Goal: Task Accomplishment & Management: Manage account settings

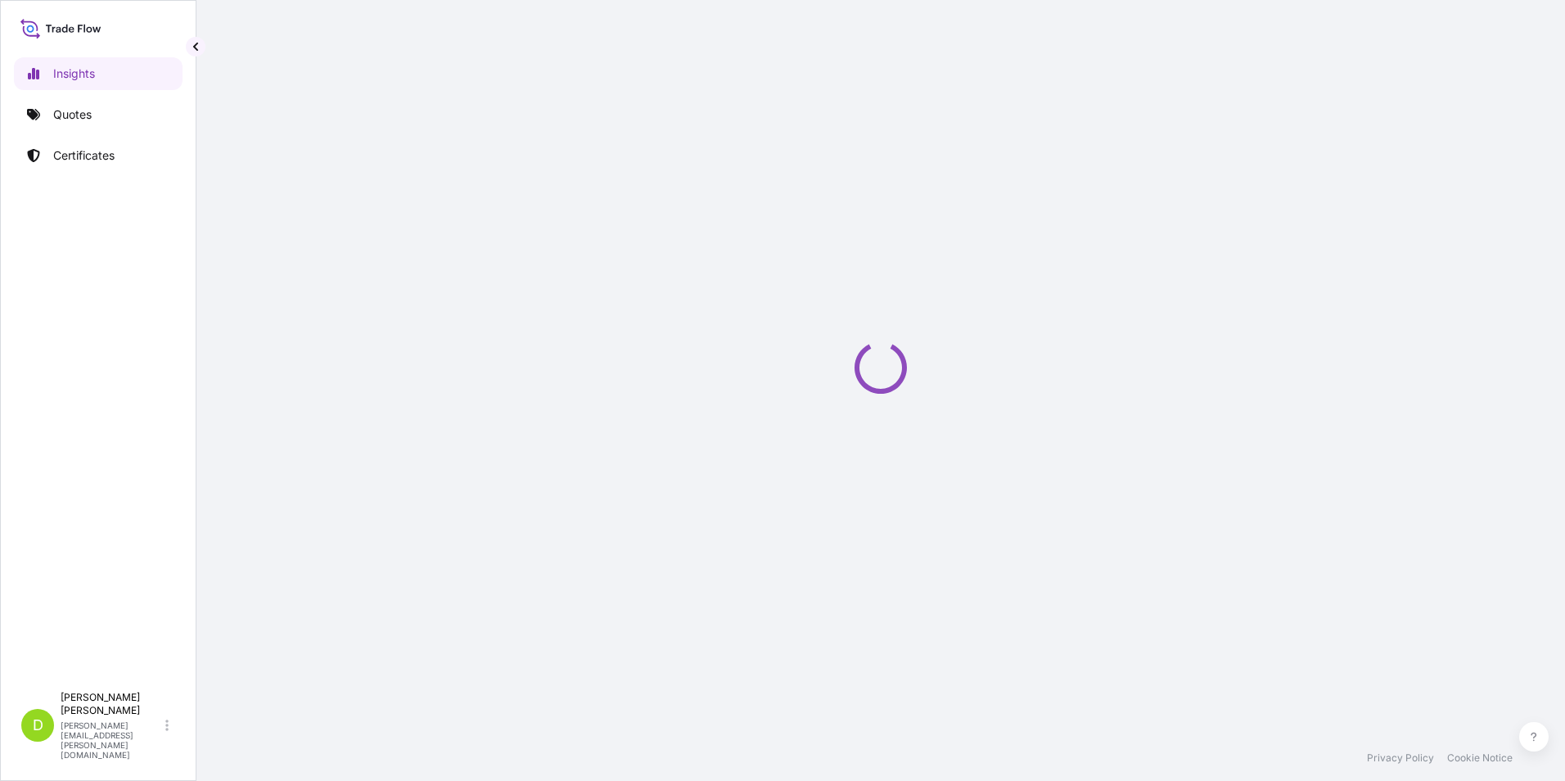
select select "2025"
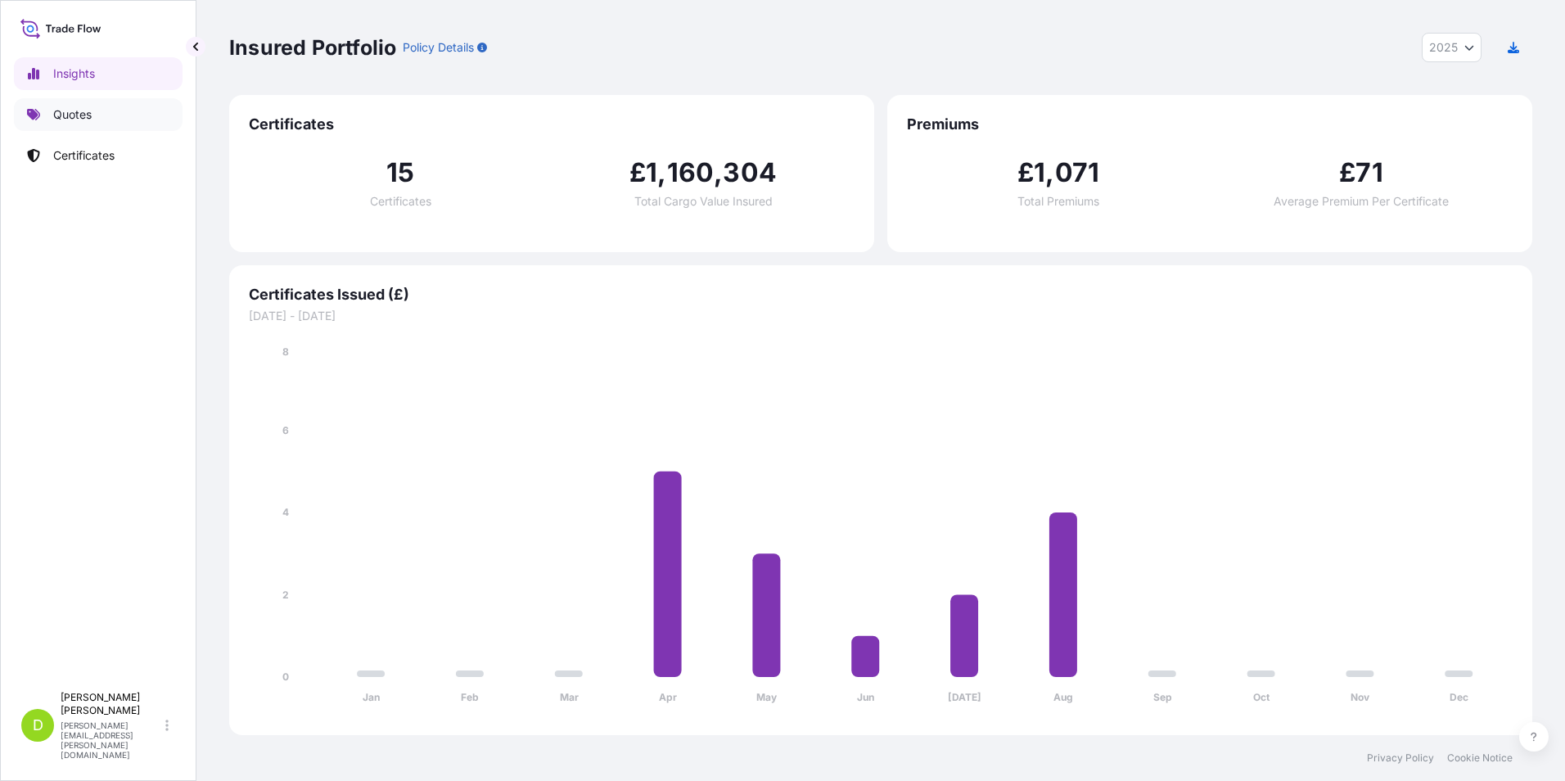
click at [85, 109] on p "Quotes" at bounding box center [72, 114] width 38 height 16
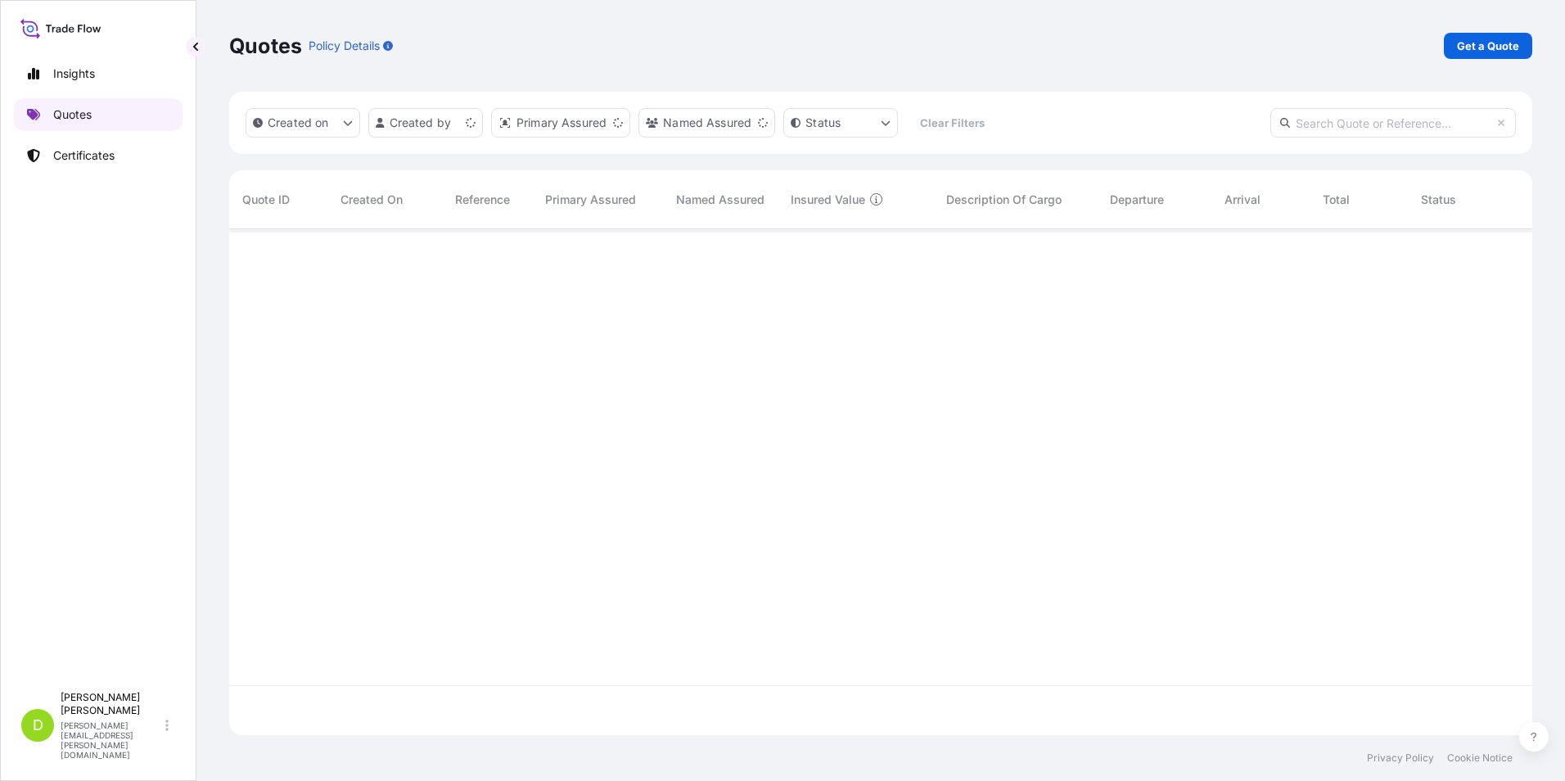
scroll to position [502, 1291]
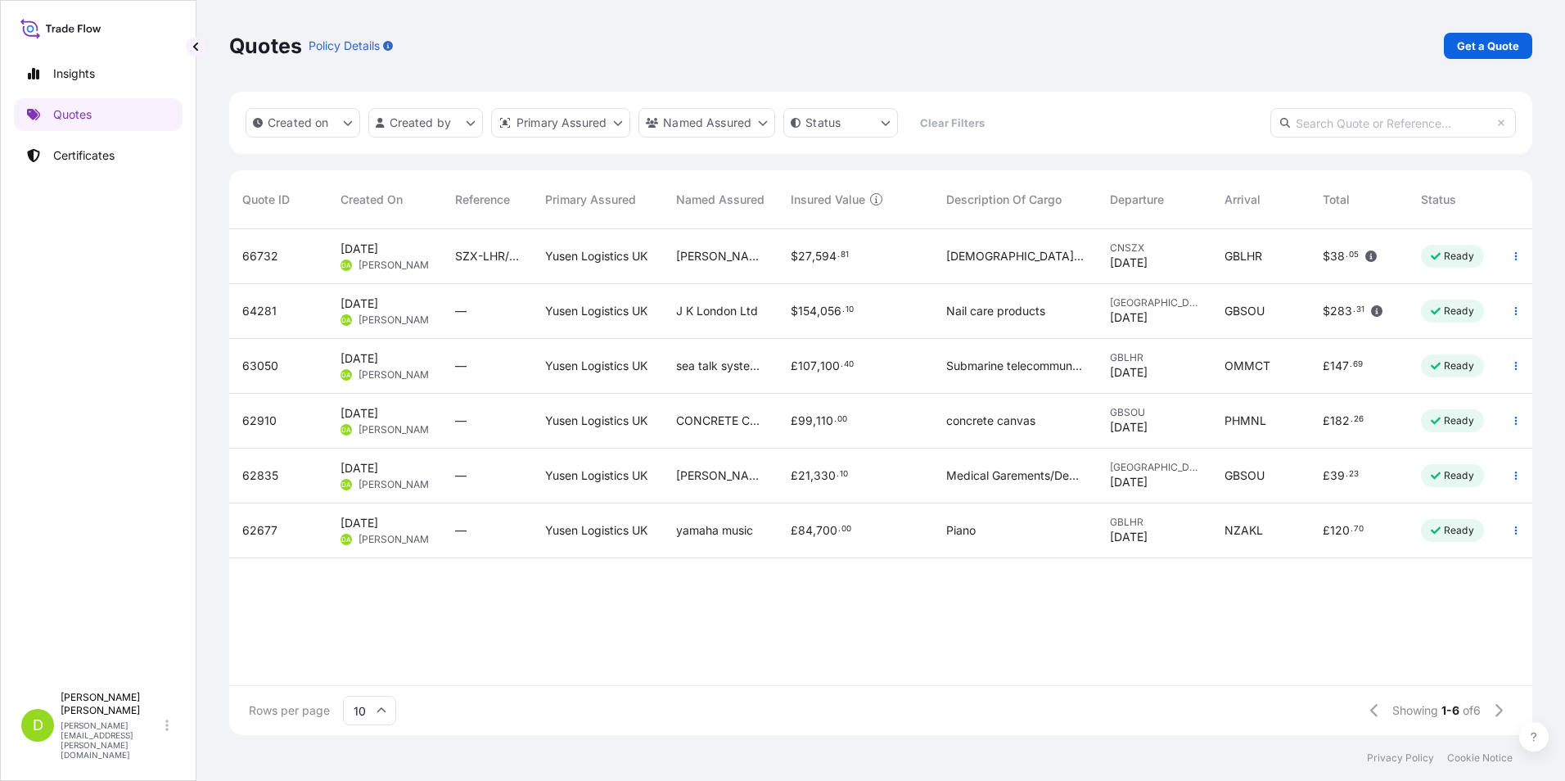
click at [373, 305] on span "[DATE] DA [PERSON_NAME]" at bounding box center [384, 310] width 88 height 31
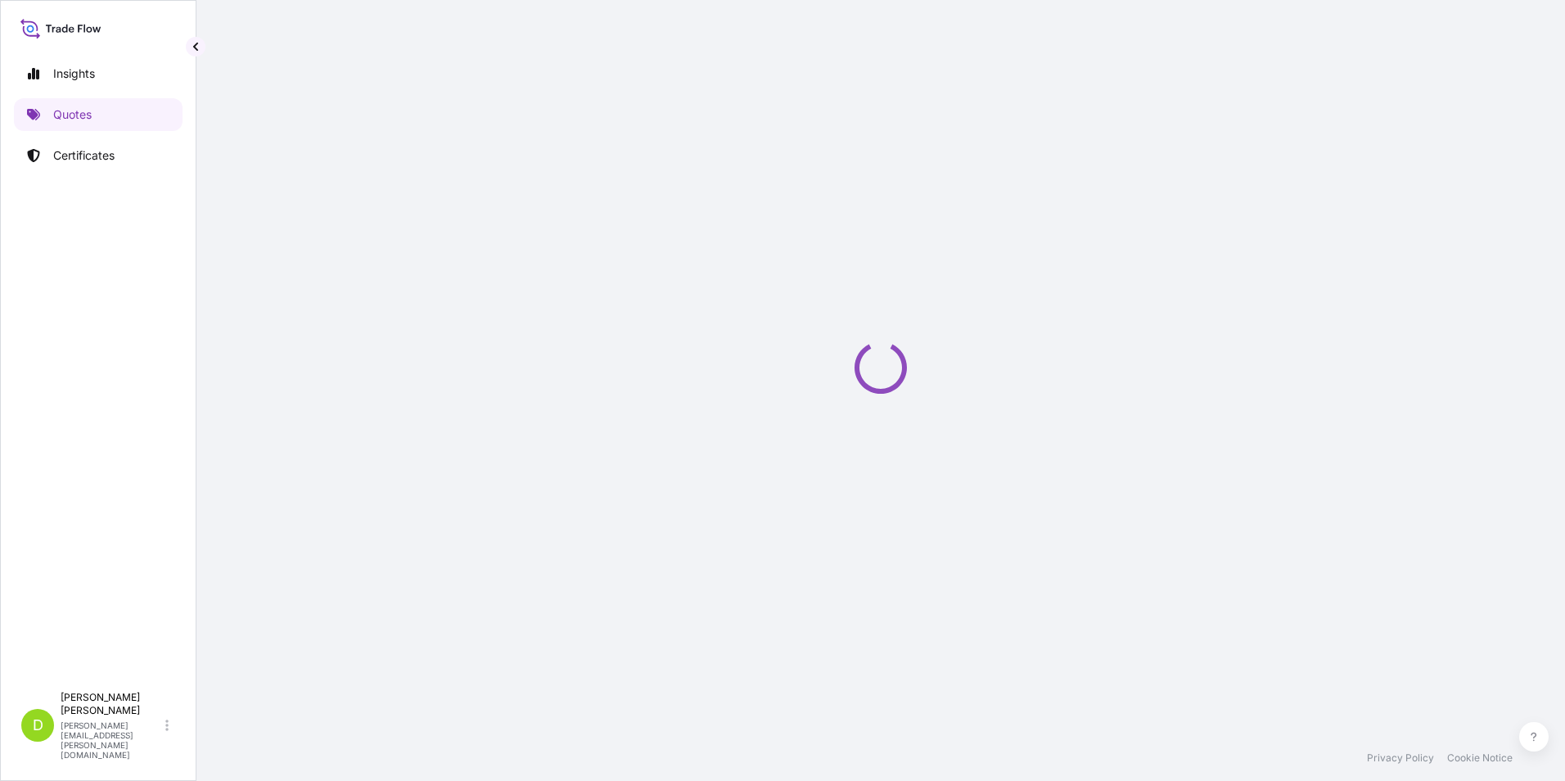
select select "Sea"
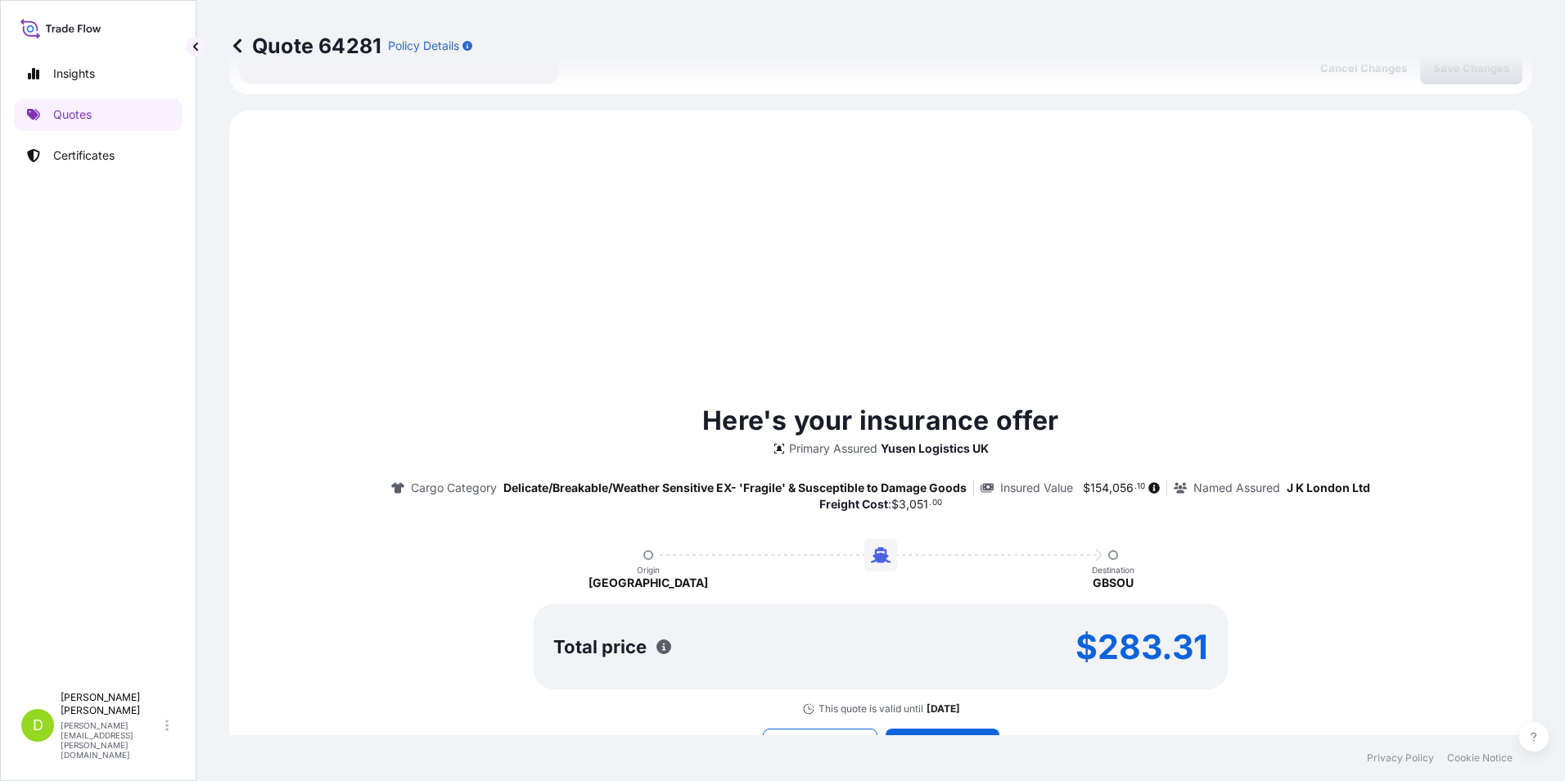
scroll to position [561, 0]
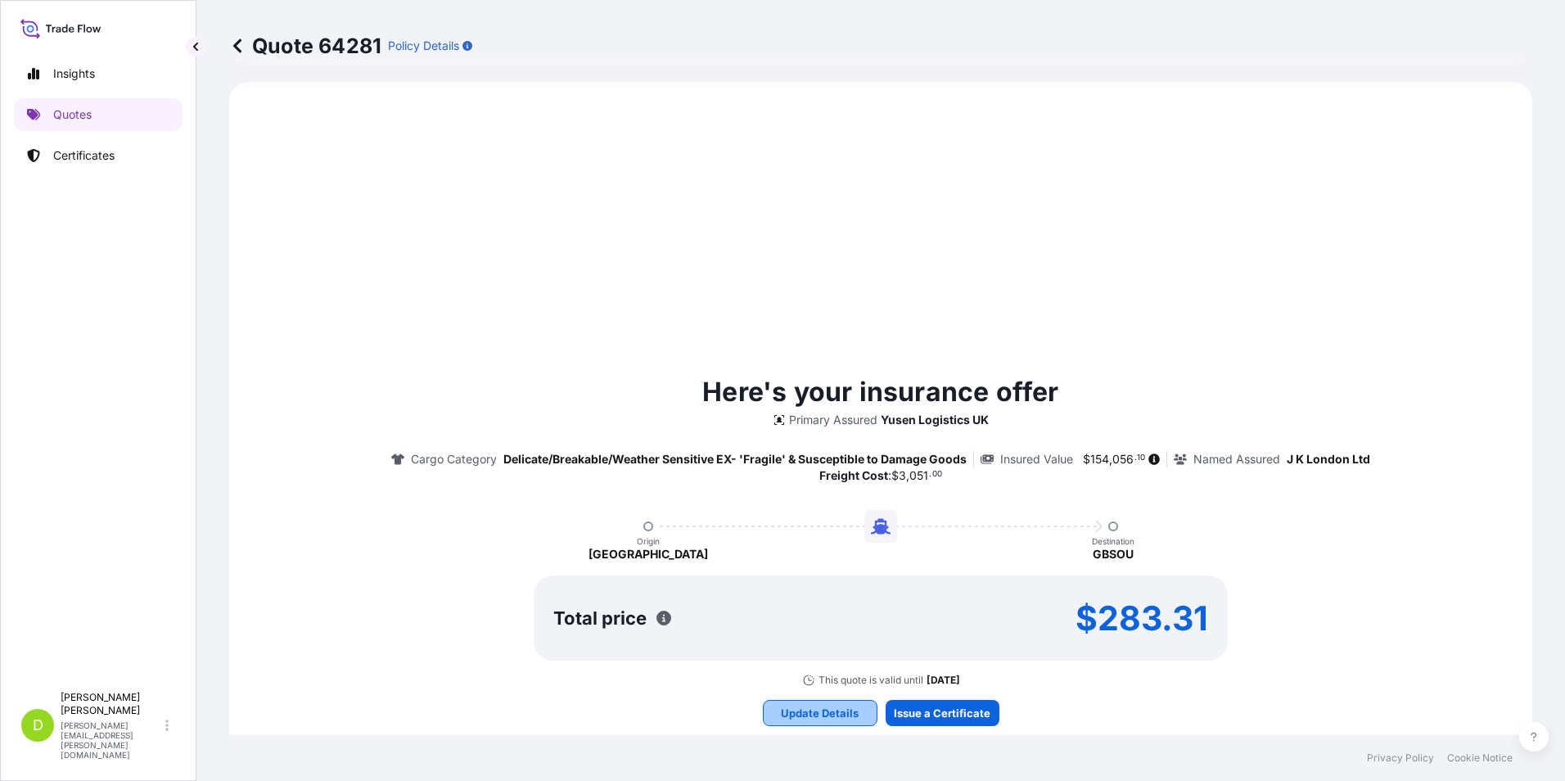
click at [799, 710] on p "Update Details" at bounding box center [820, 713] width 78 height 16
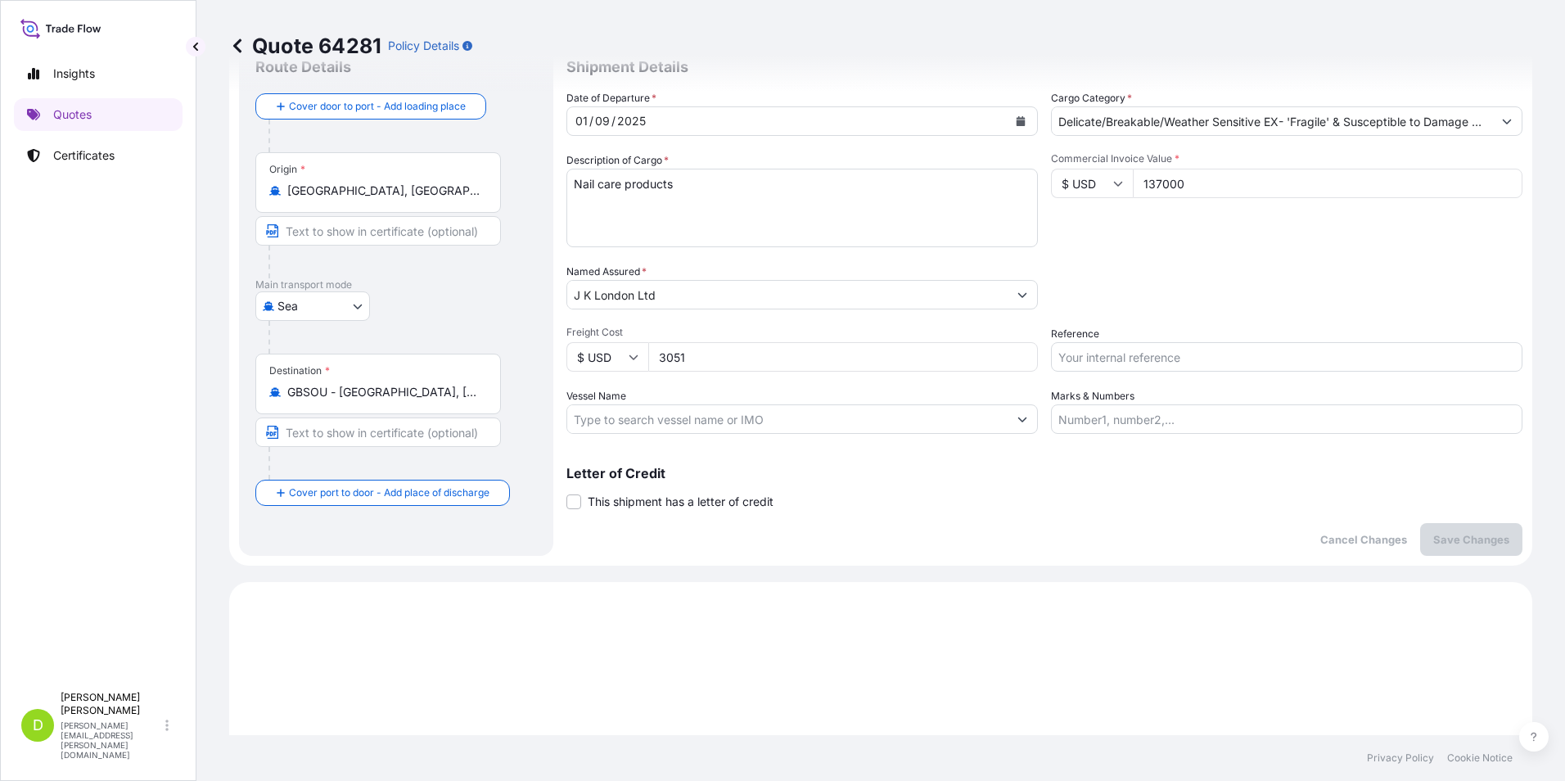
scroll to position [26, 0]
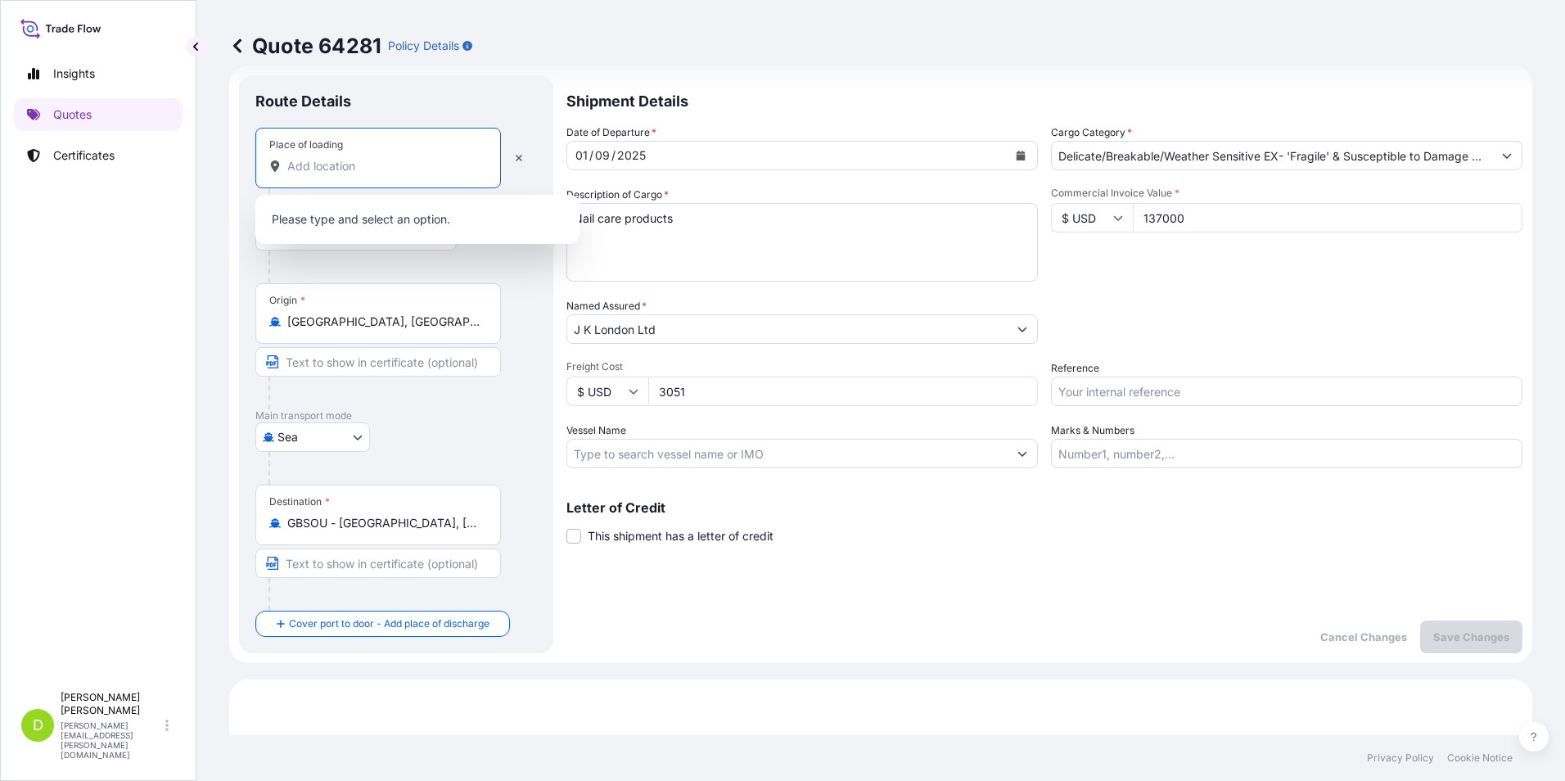
click at [290, 166] on input "Place of loading" at bounding box center [383, 166] width 193 height 16
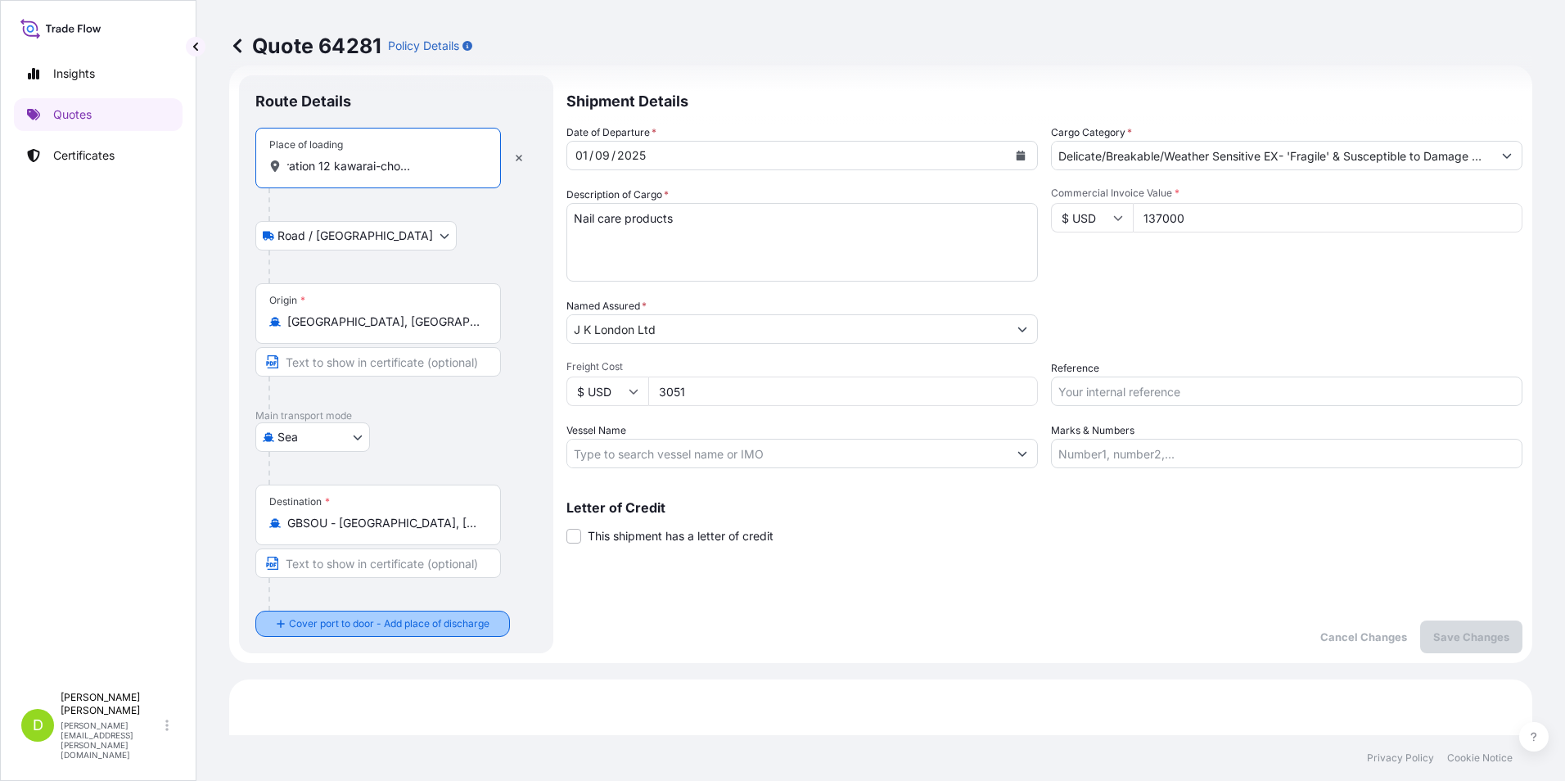
type input "urawa corporation 12 kawarai-cho 3460028 kuki"
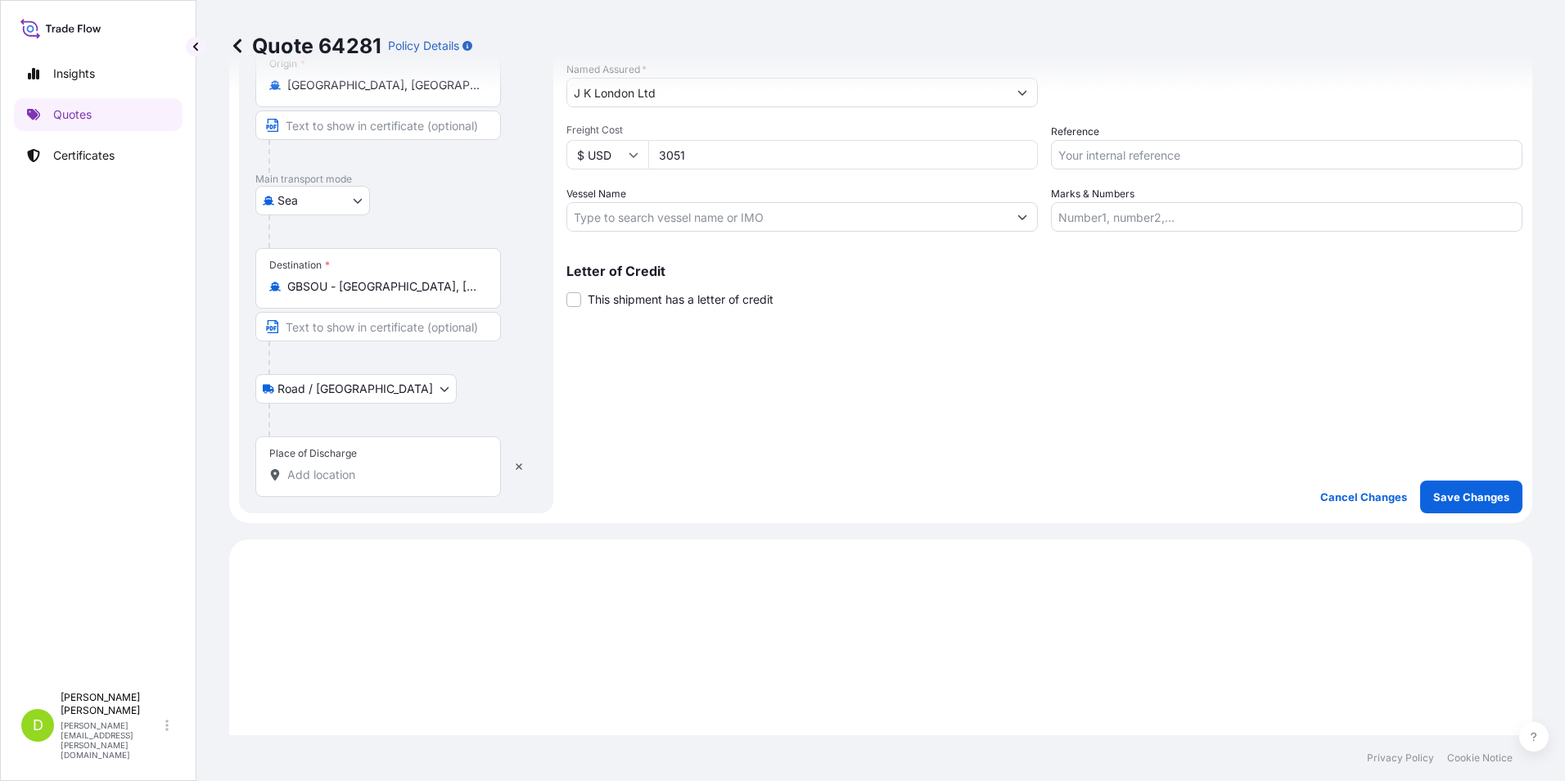
scroll to position [272, 0]
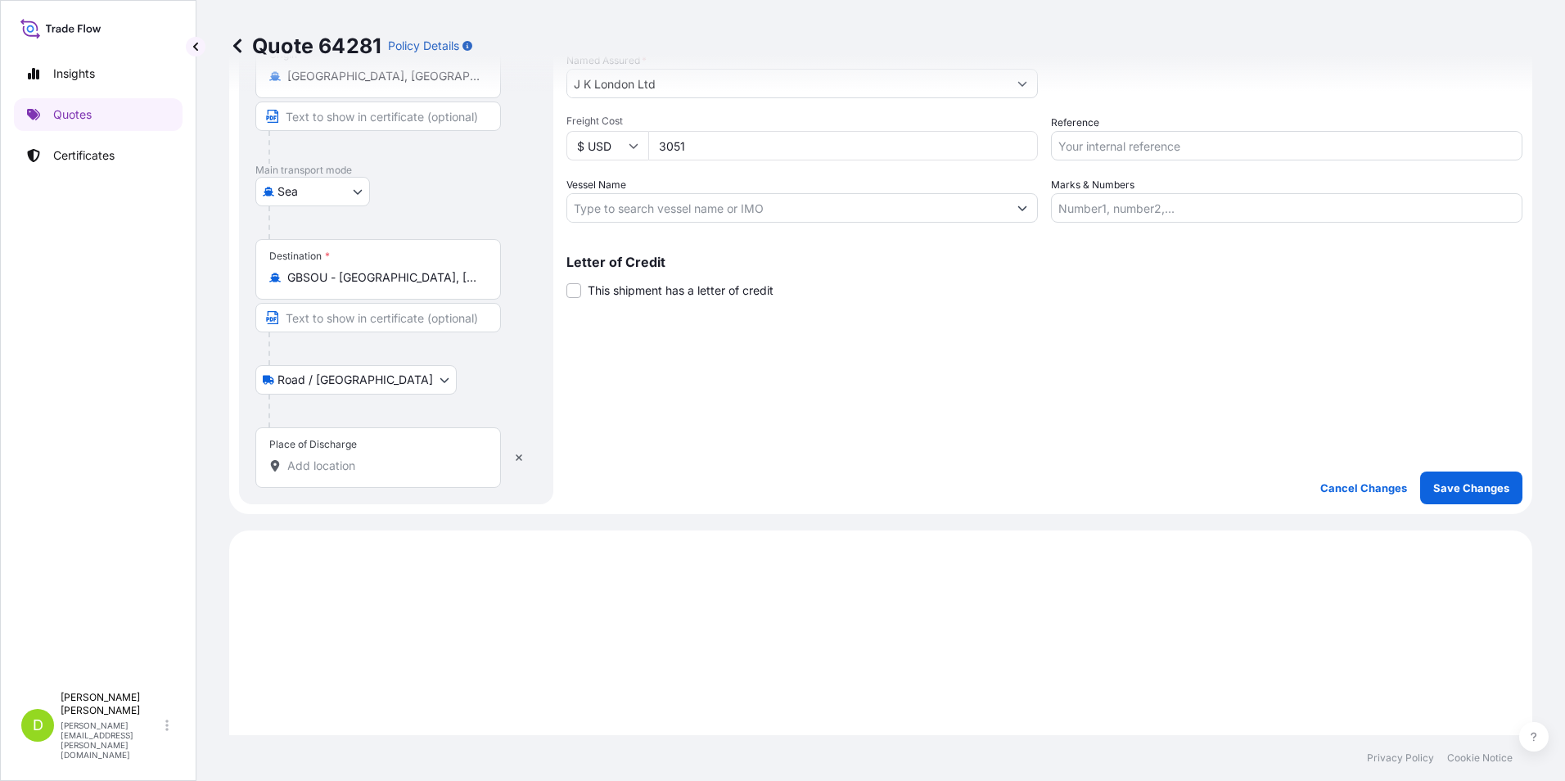
click at [348, 466] on input "Place of Discharge" at bounding box center [383, 465] width 193 height 16
click at [327, 462] on input "Place of Discharge" at bounding box center [383, 465] width 193 height 16
paste input "JK LONDON TOTTENHAM [STREET_ADDRESS][PERSON_NAME]"
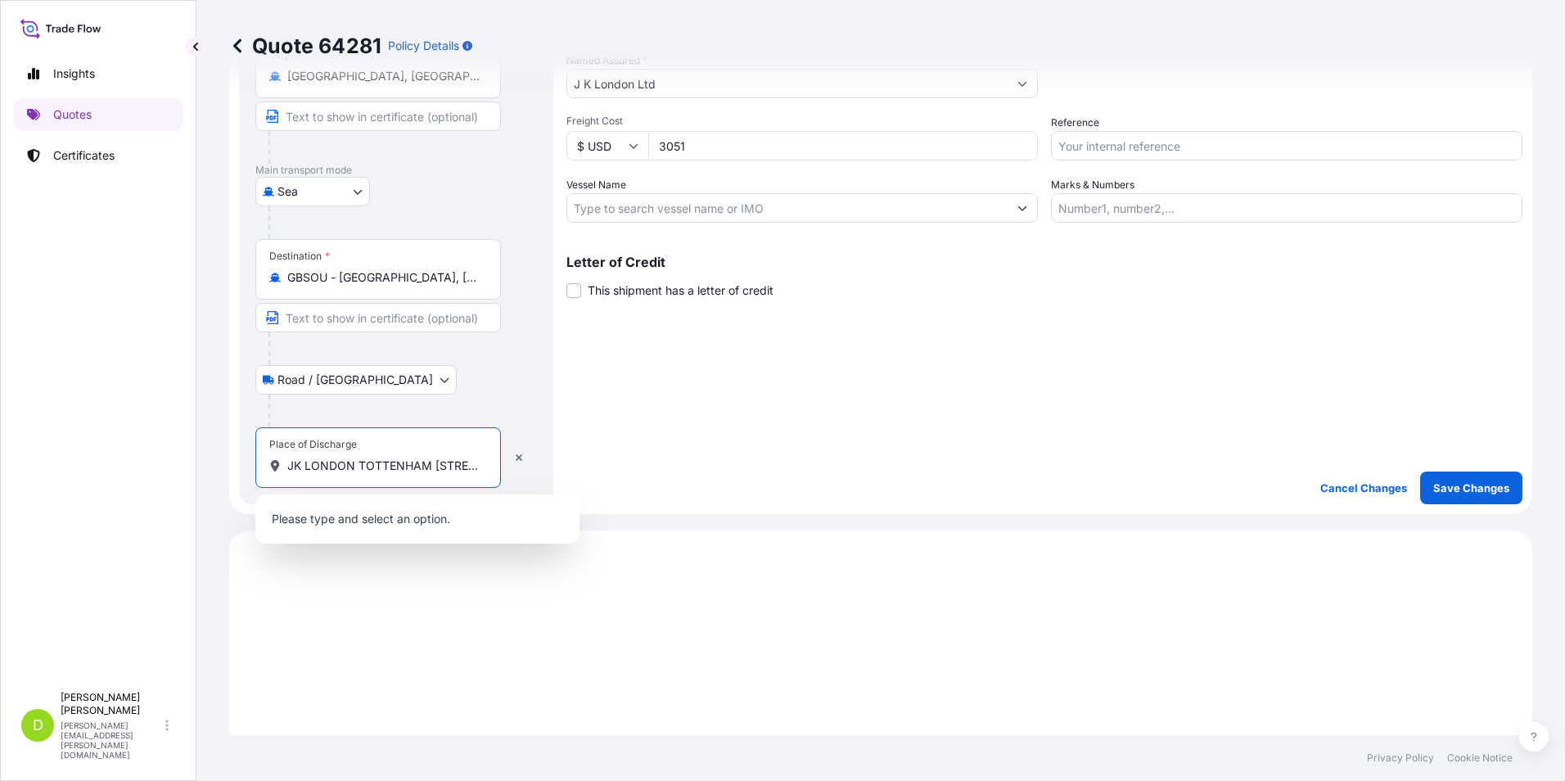
scroll to position [0, 206]
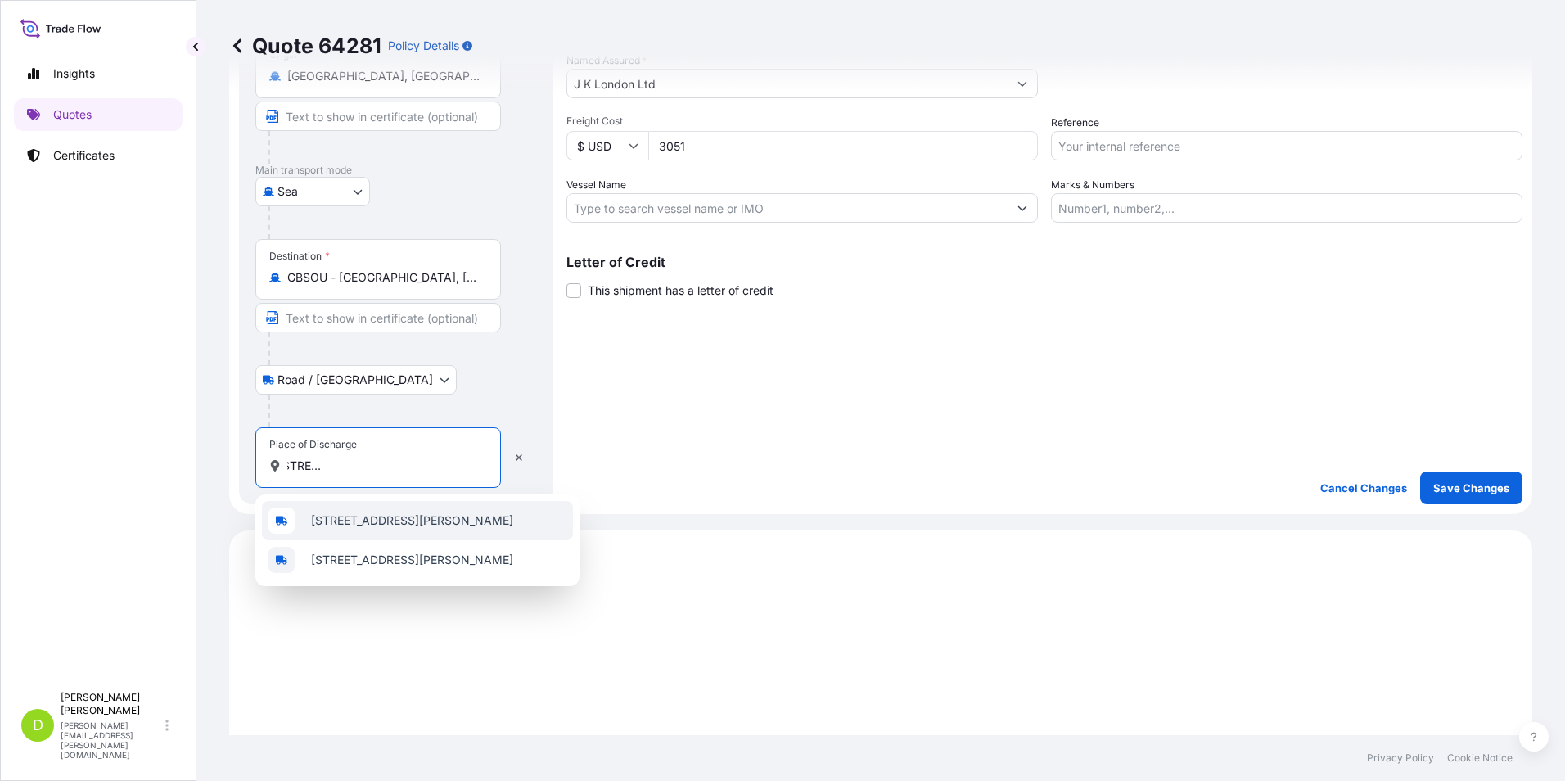
click at [436, 522] on span "[STREET_ADDRESS][PERSON_NAME]" at bounding box center [412, 520] width 202 height 16
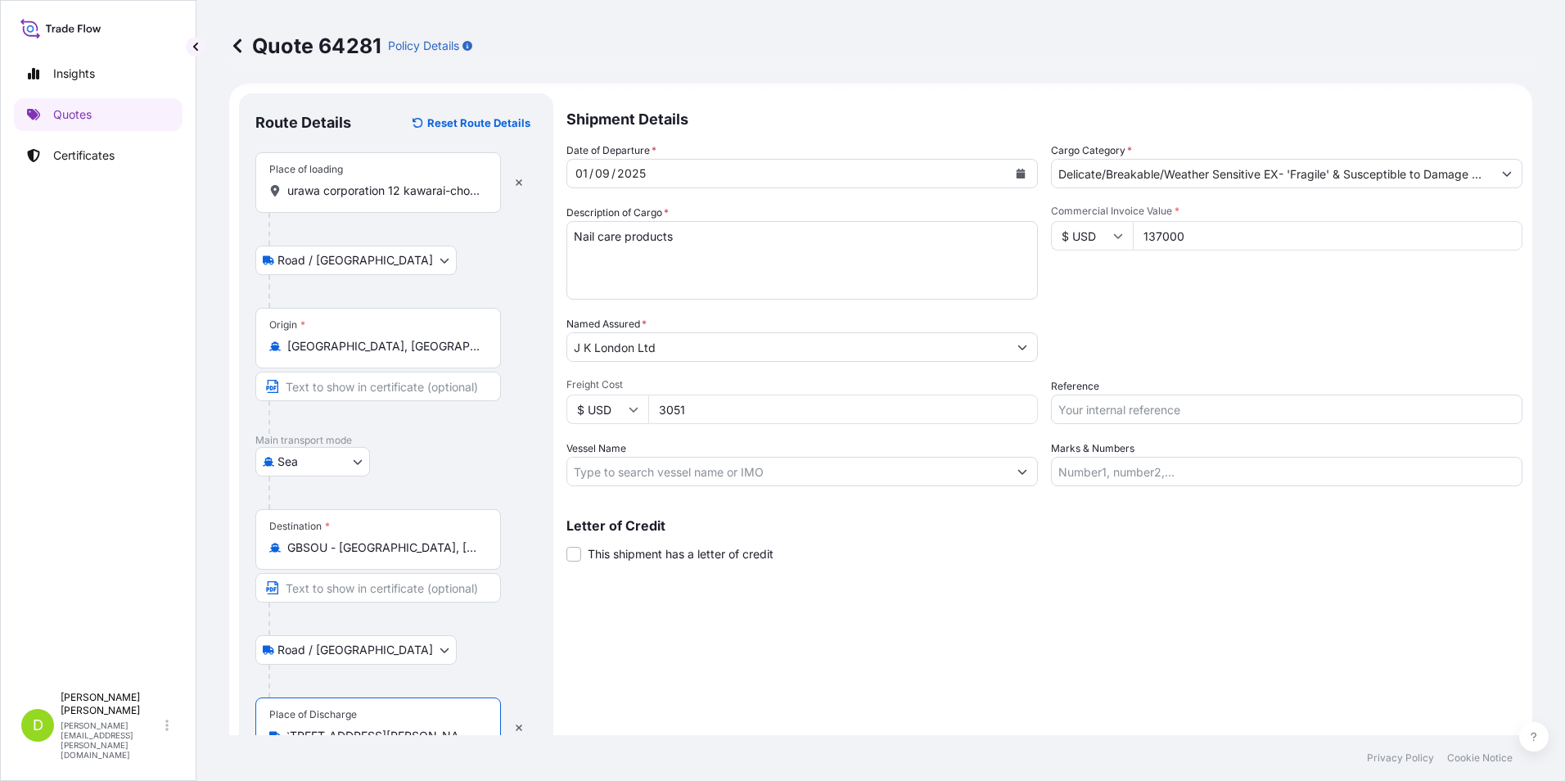
scroll to position [0, 0]
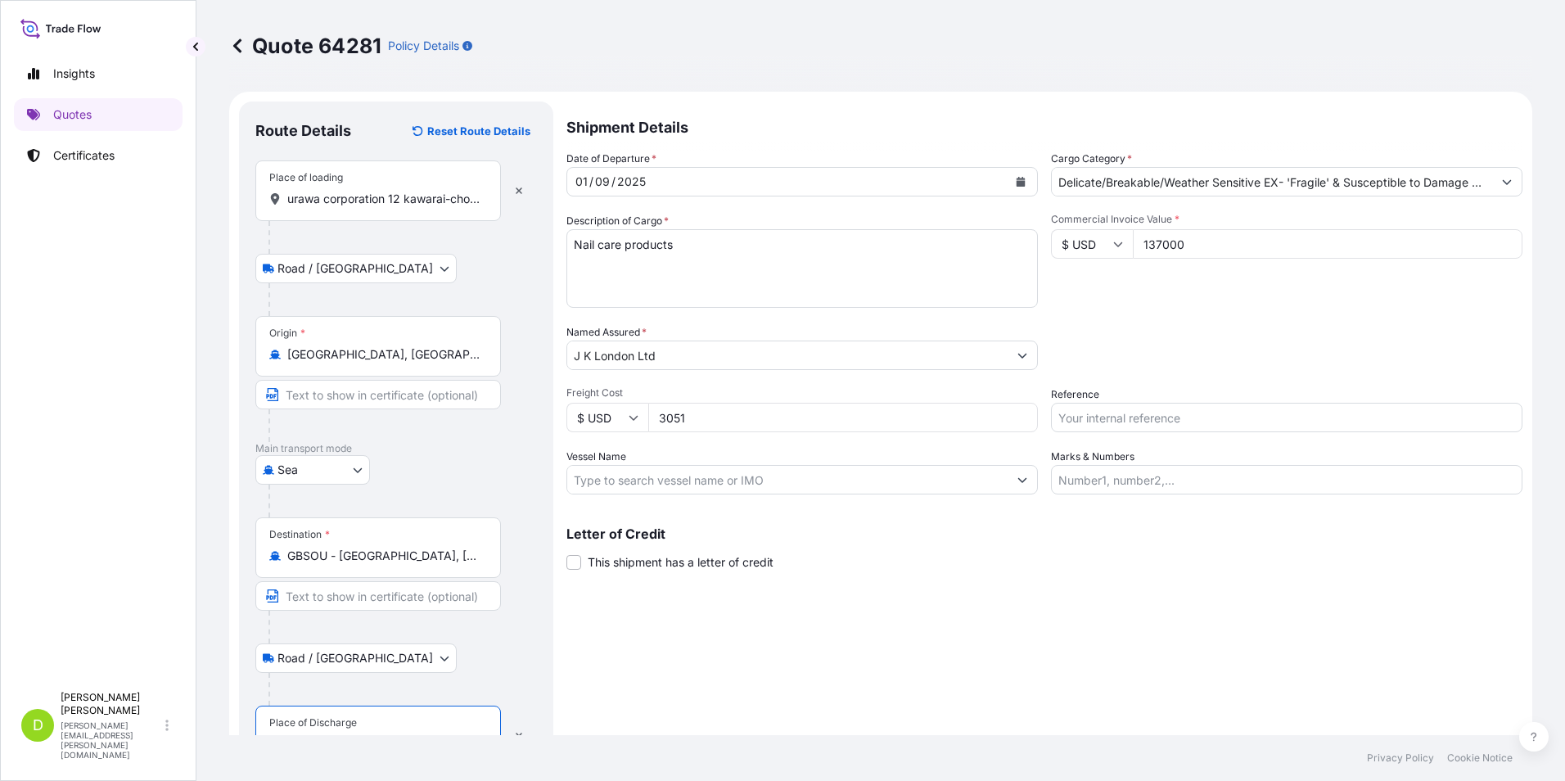
type input "[STREET_ADDRESS][PERSON_NAME]"
click at [1016, 179] on icon "Calendar" at bounding box center [1020, 182] width 9 height 10
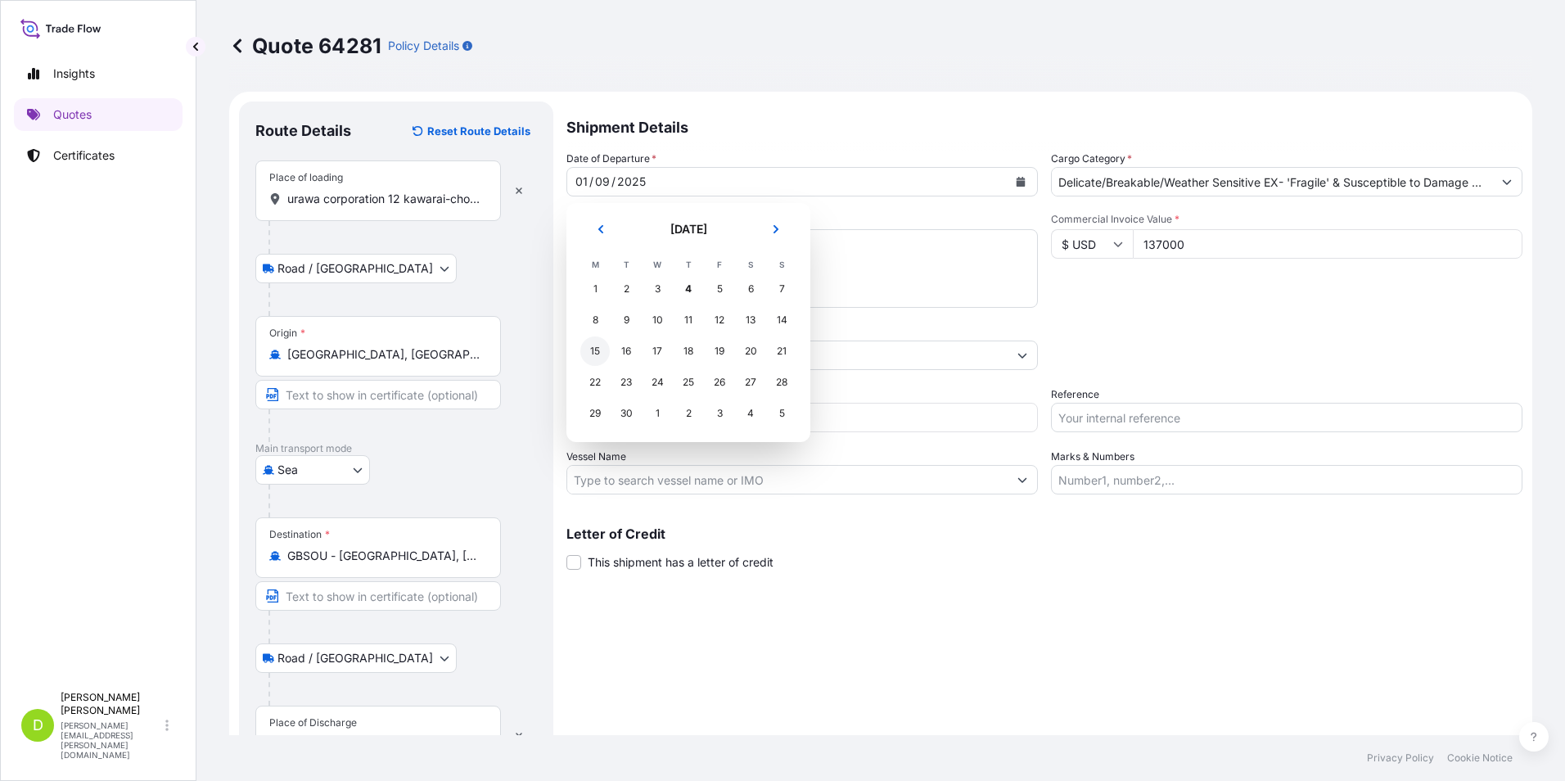
click at [598, 352] on div "15" at bounding box center [594, 350] width 29 height 29
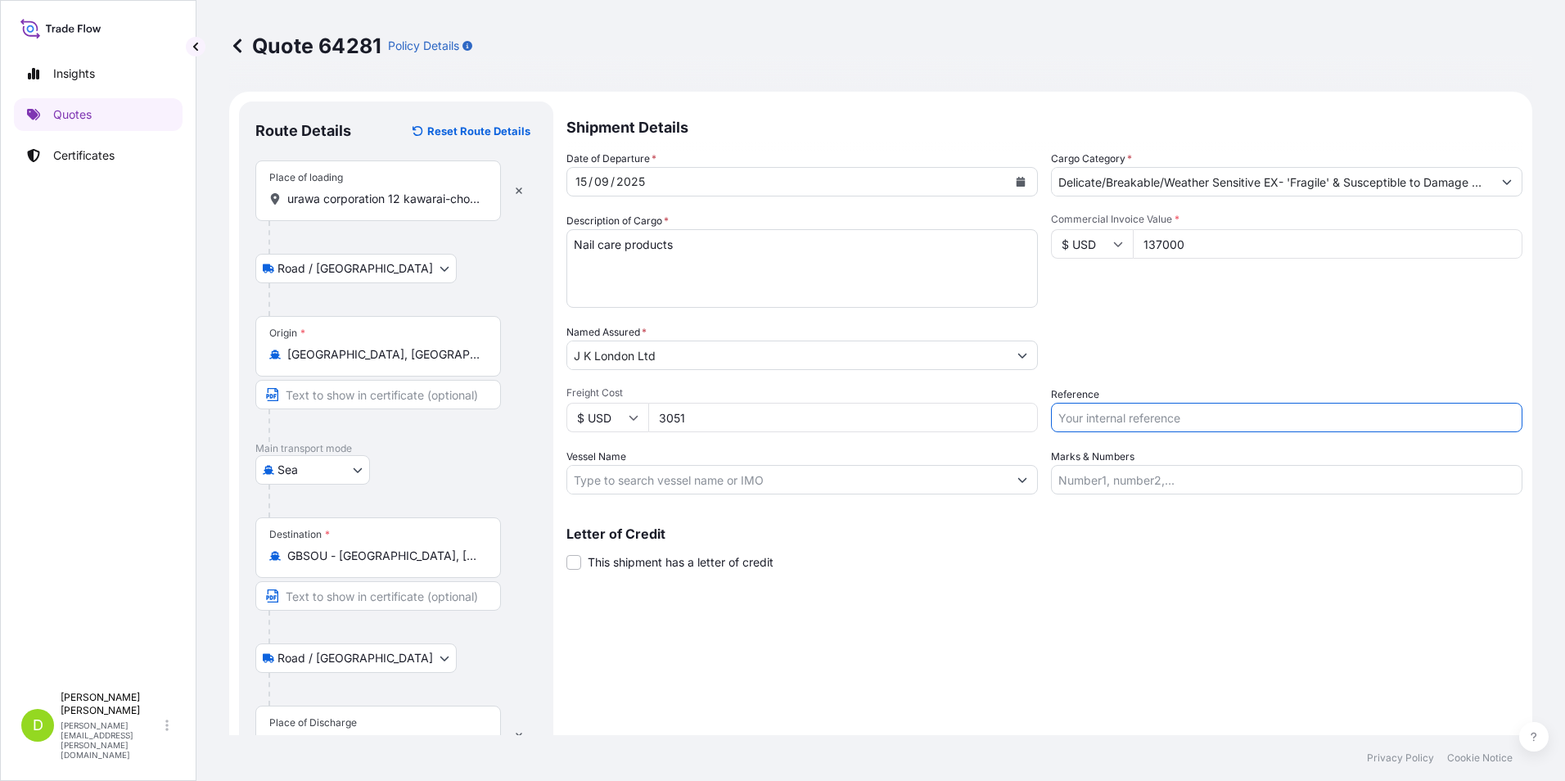
click at [1184, 417] on input "Reference" at bounding box center [1286, 417] width 471 height 29
type input "s"
type input "STC30072991"
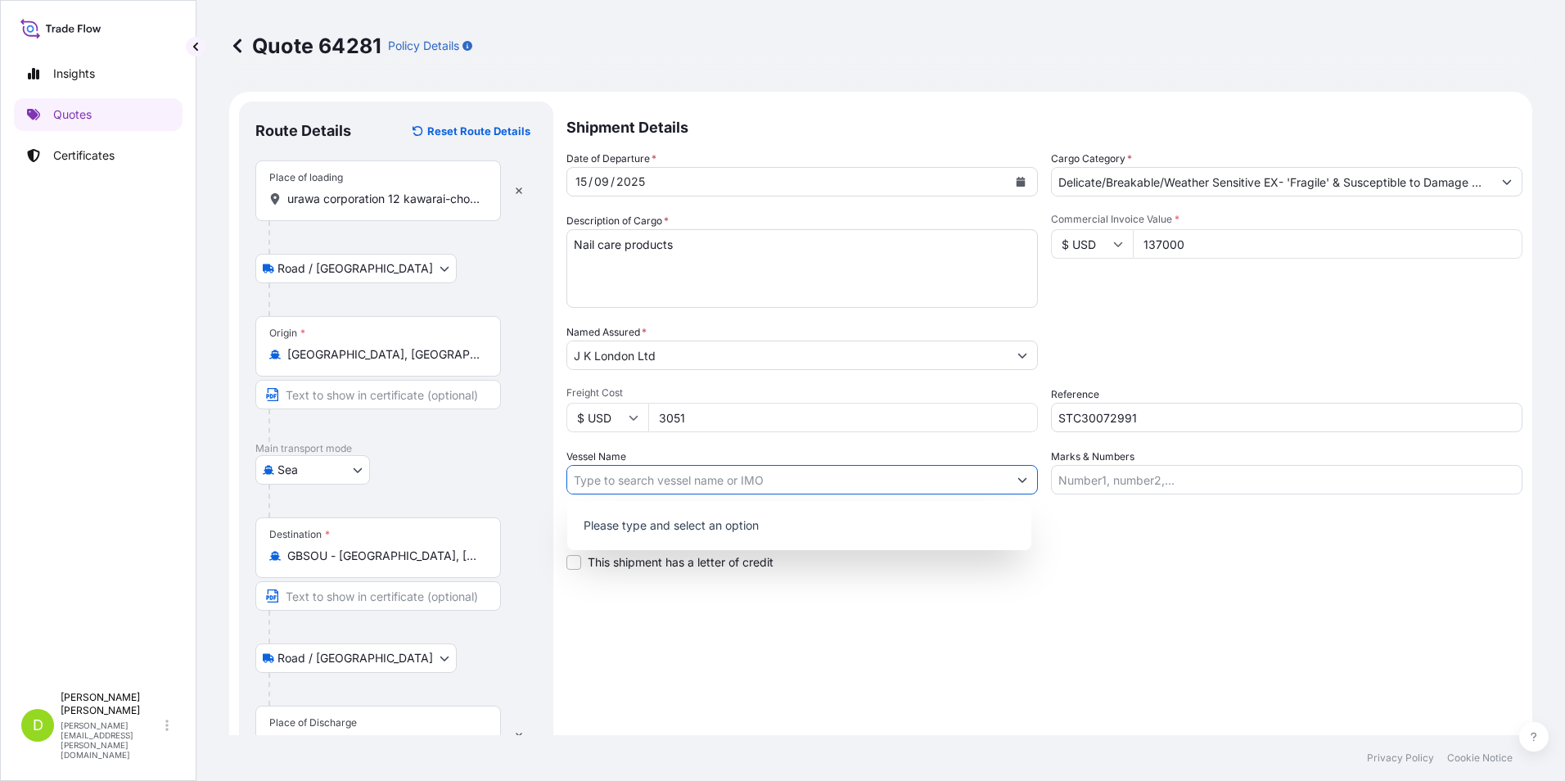
click at [1017, 479] on icon "Show suggestions" at bounding box center [1022, 480] width 10 height 10
type input "ONE HUMEN"
click at [1142, 480] on input "Marks & Numbers" at bounding box center [1286, 479] width 471 height 29
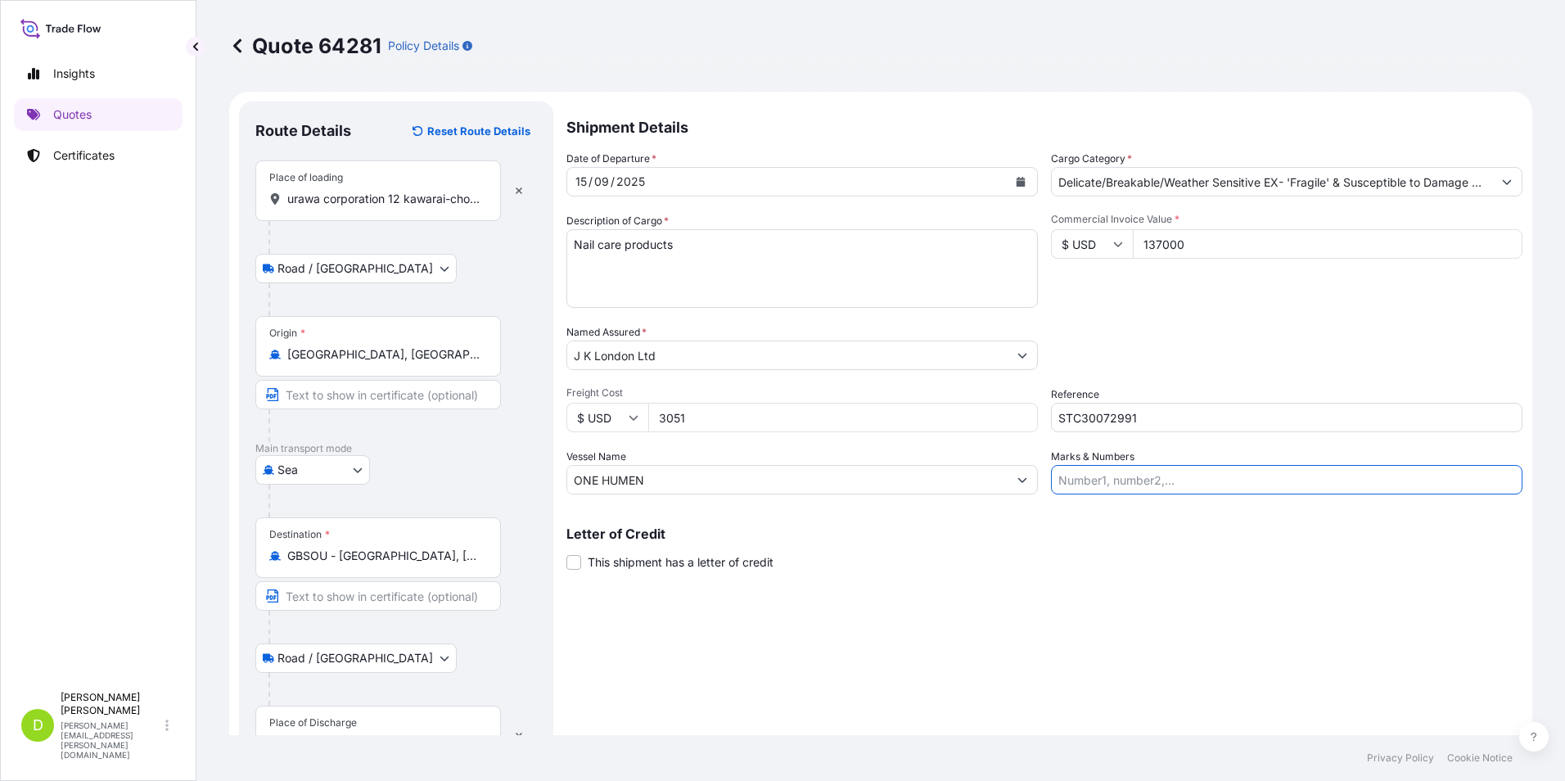
click at [673, 414] on input "3051" at bounding box center [843, 417] width 390 height 29
type input "3151"
click at [1196, 481] on input "Marks & Numbers" at bounding box center [1286, 479] width 471 height 29
click at [1174, 475] on input "Marks & Numbers" at bounding box center [1286, 479] width 471 height 29
paste input "Total 120ctns of Nail products Total Weight: 1,540.00kgs Total Volume: 5.524cbm"
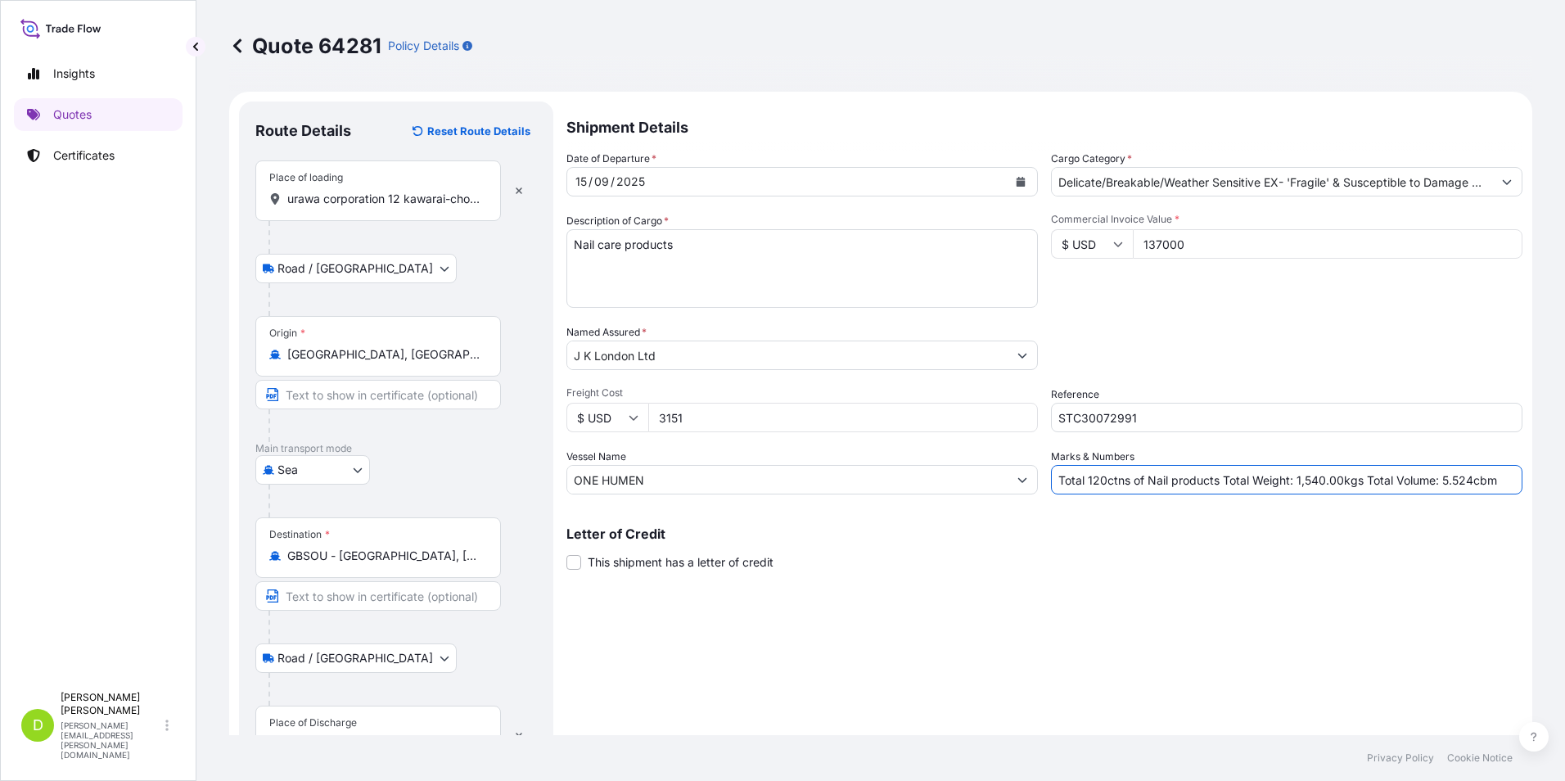
type input "Total 120ctns of Nail products Total Weight: 1,540.00kgs Total Volume: 5.524cbm"
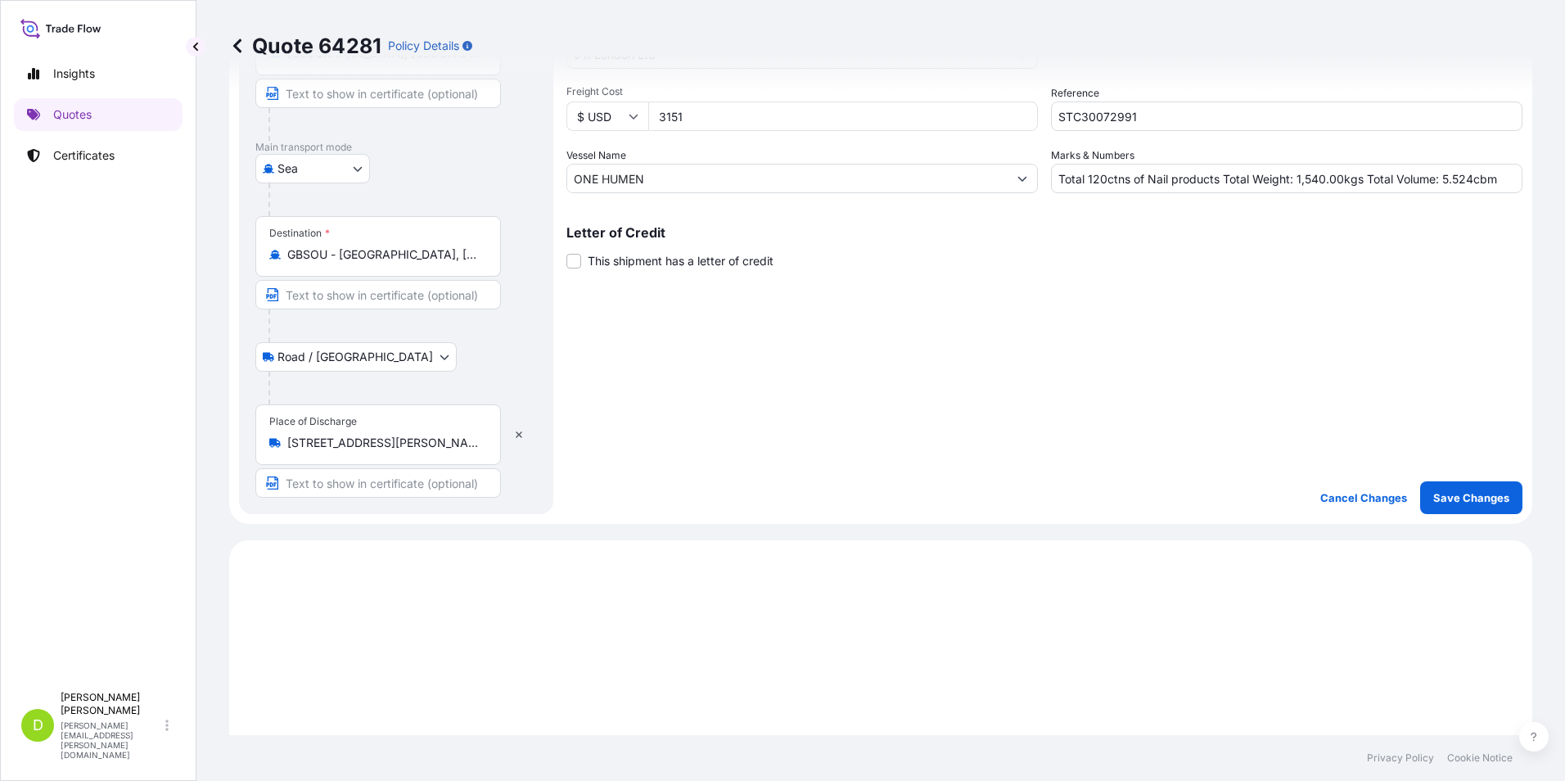
scroll to position [327, 0]
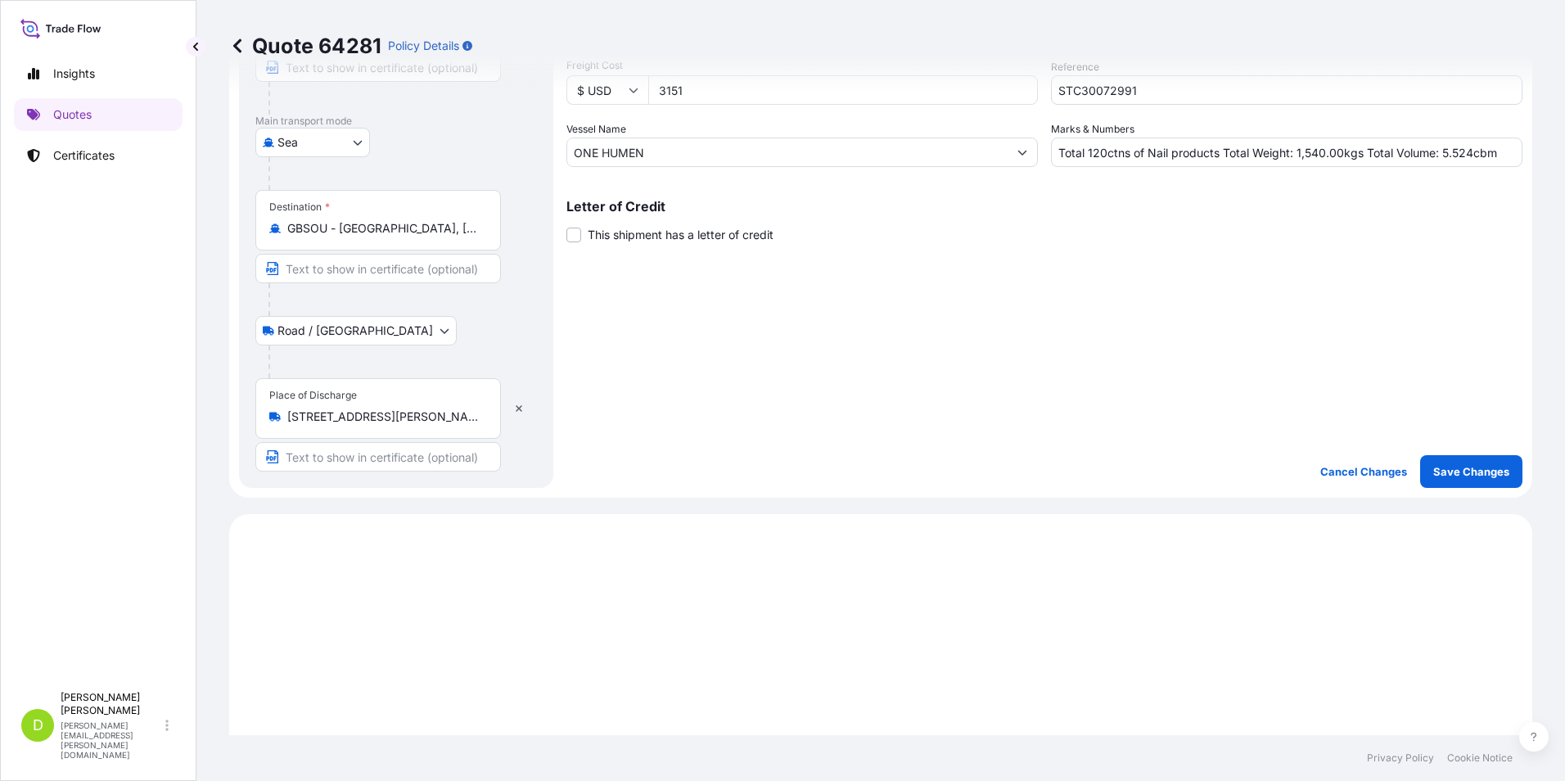
click at [1017, 150] on icon "Show suggestions" at bounding box center [1022, 152] width 10 height 10
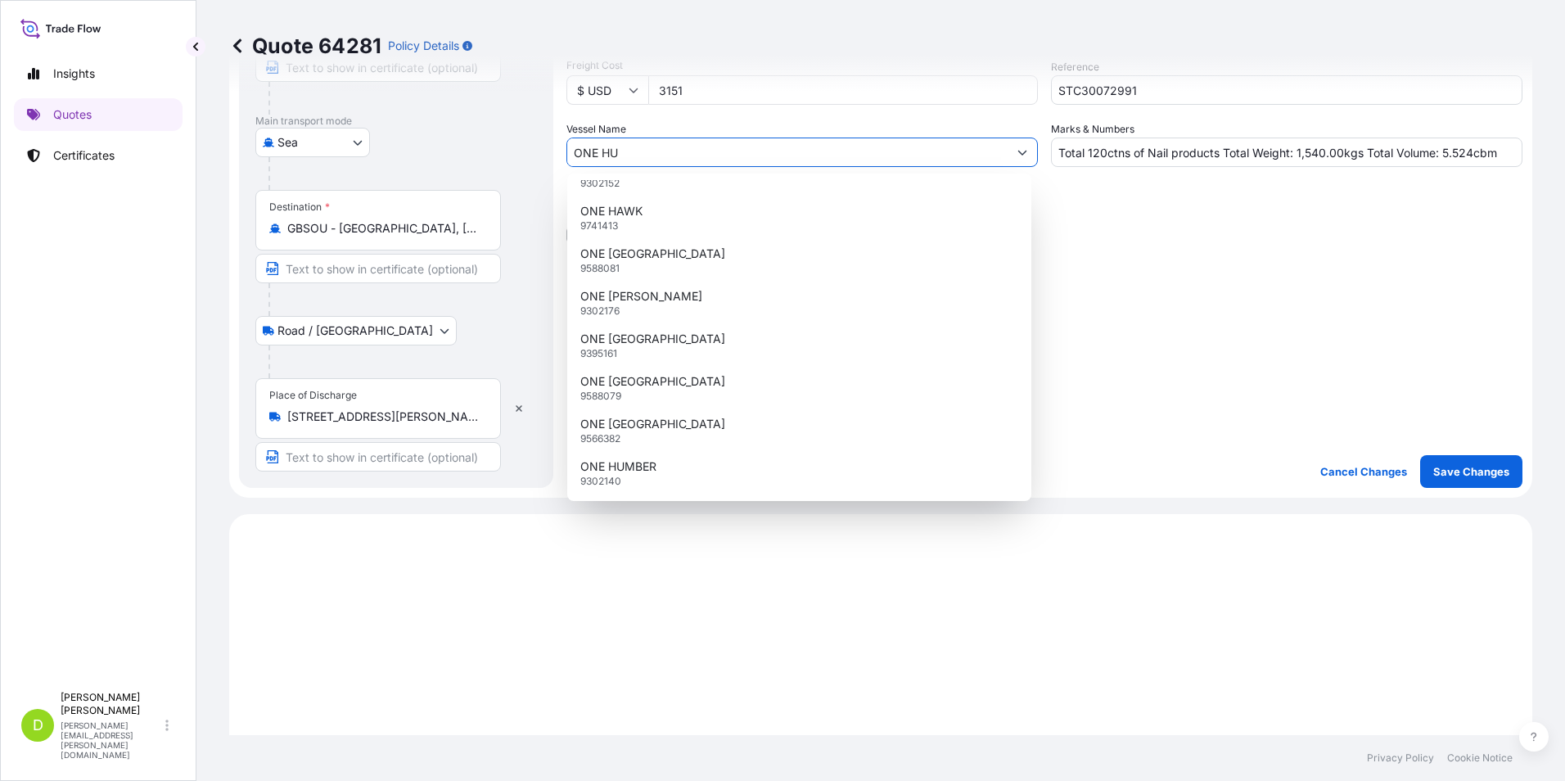
scroll to position [0, 0]
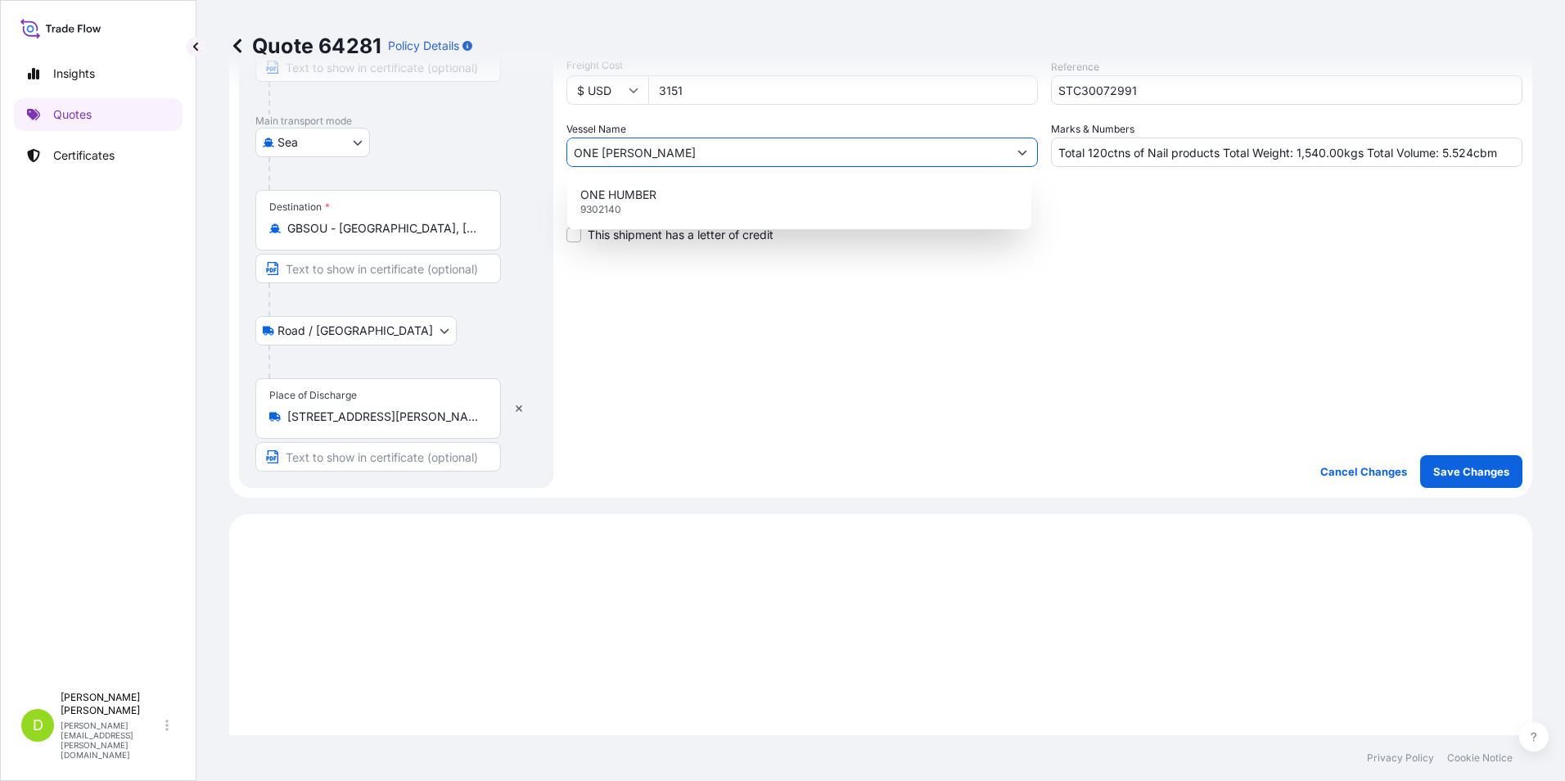
type input "ONE HUMEN"
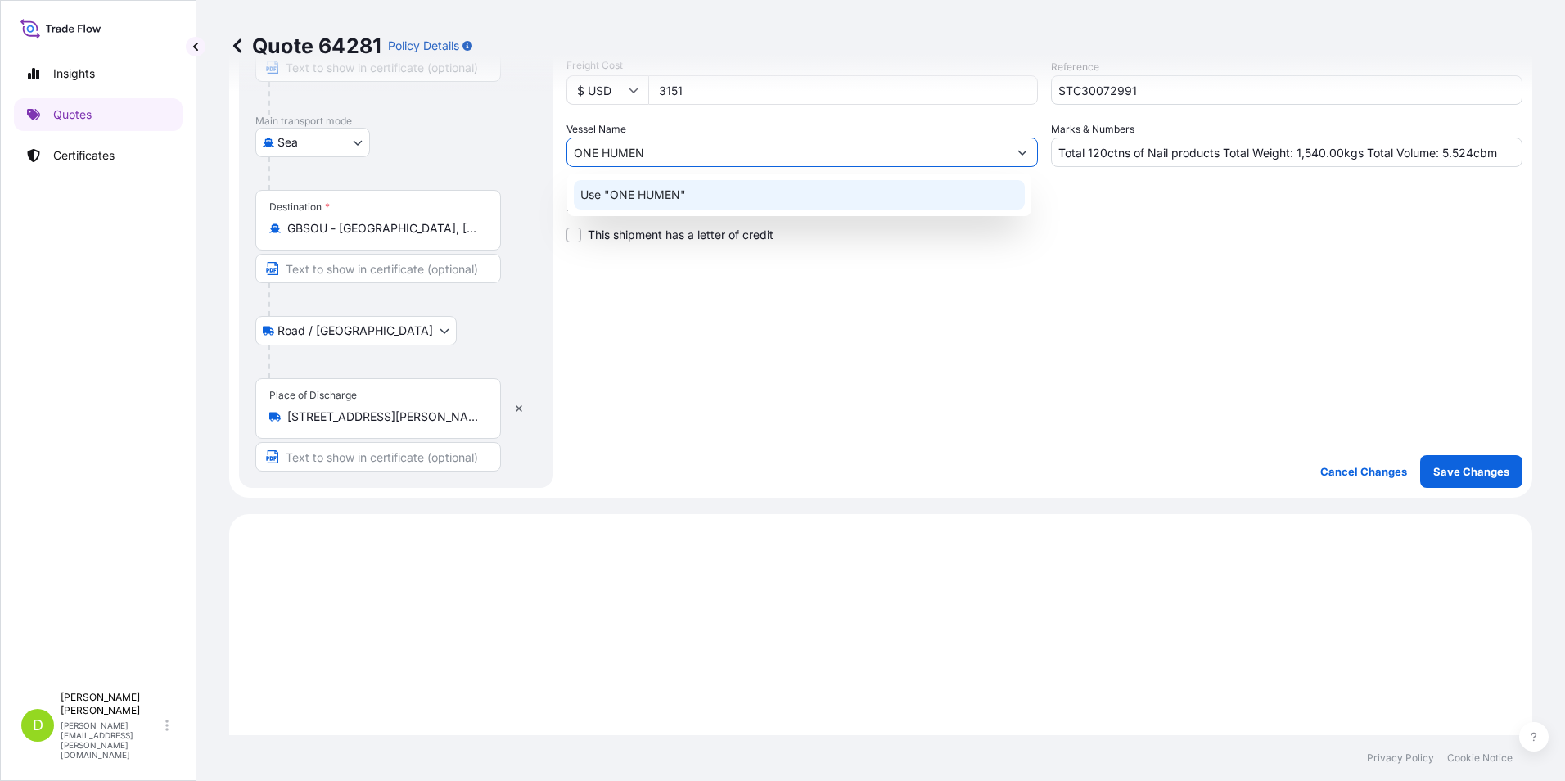
click at [647, 196] on p "Use "ONE HUMEN"" at bounding box center [633, 195] width 106 height 16
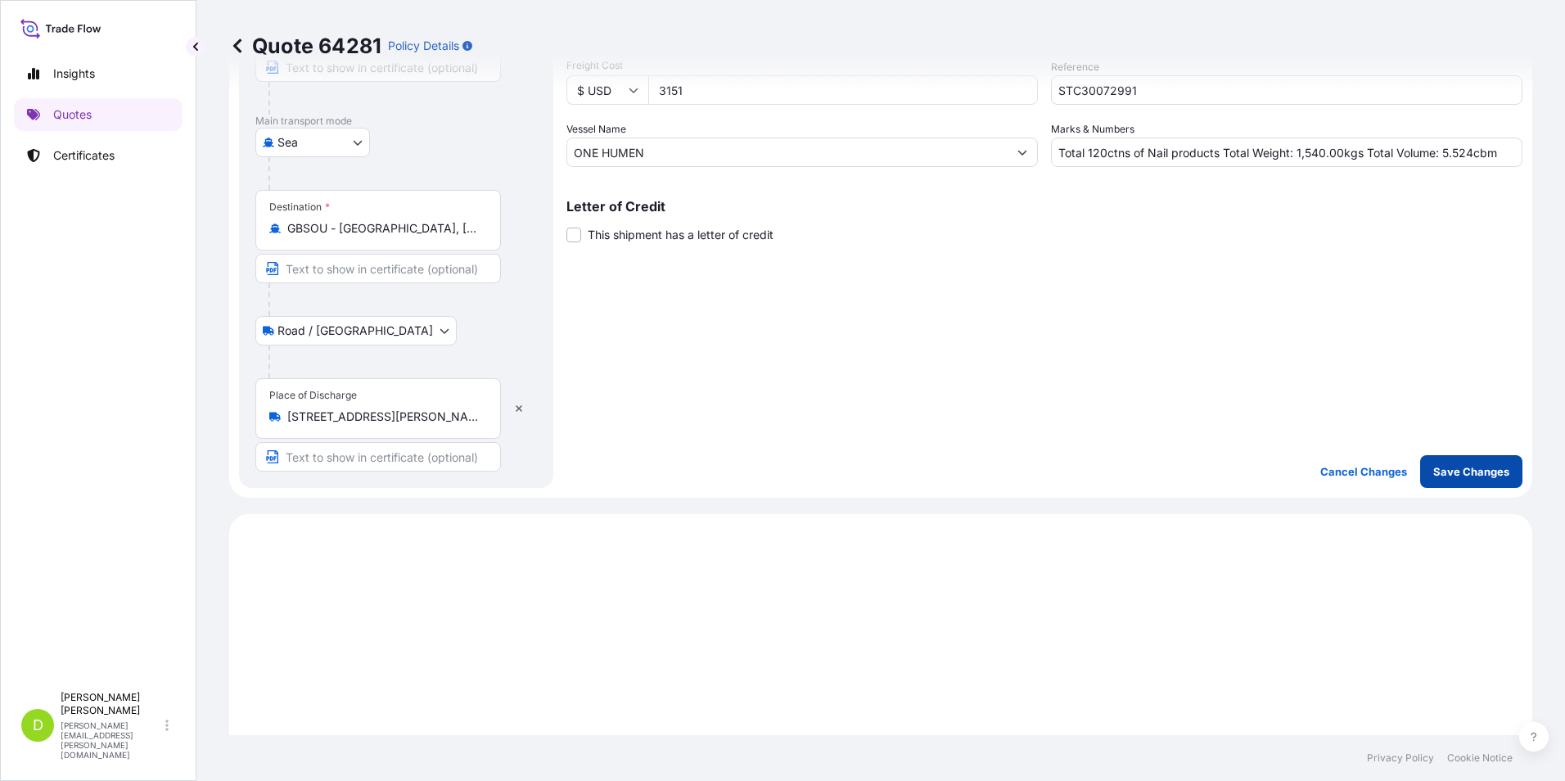
click at [1445, 471] on p "Save Changes" at bounding box center [1471, 471] width 76 height 16
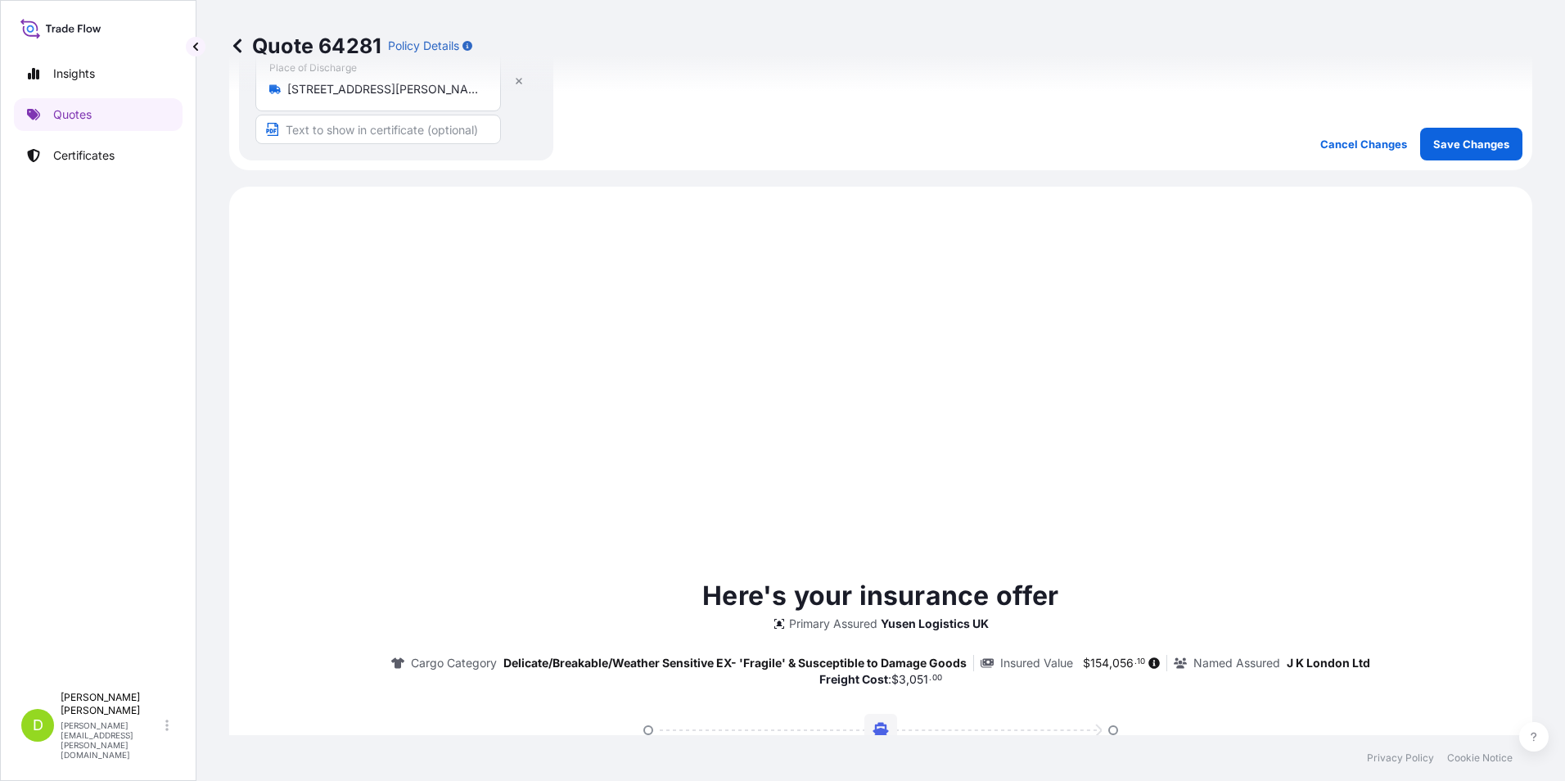
scroll to position [246, 0]
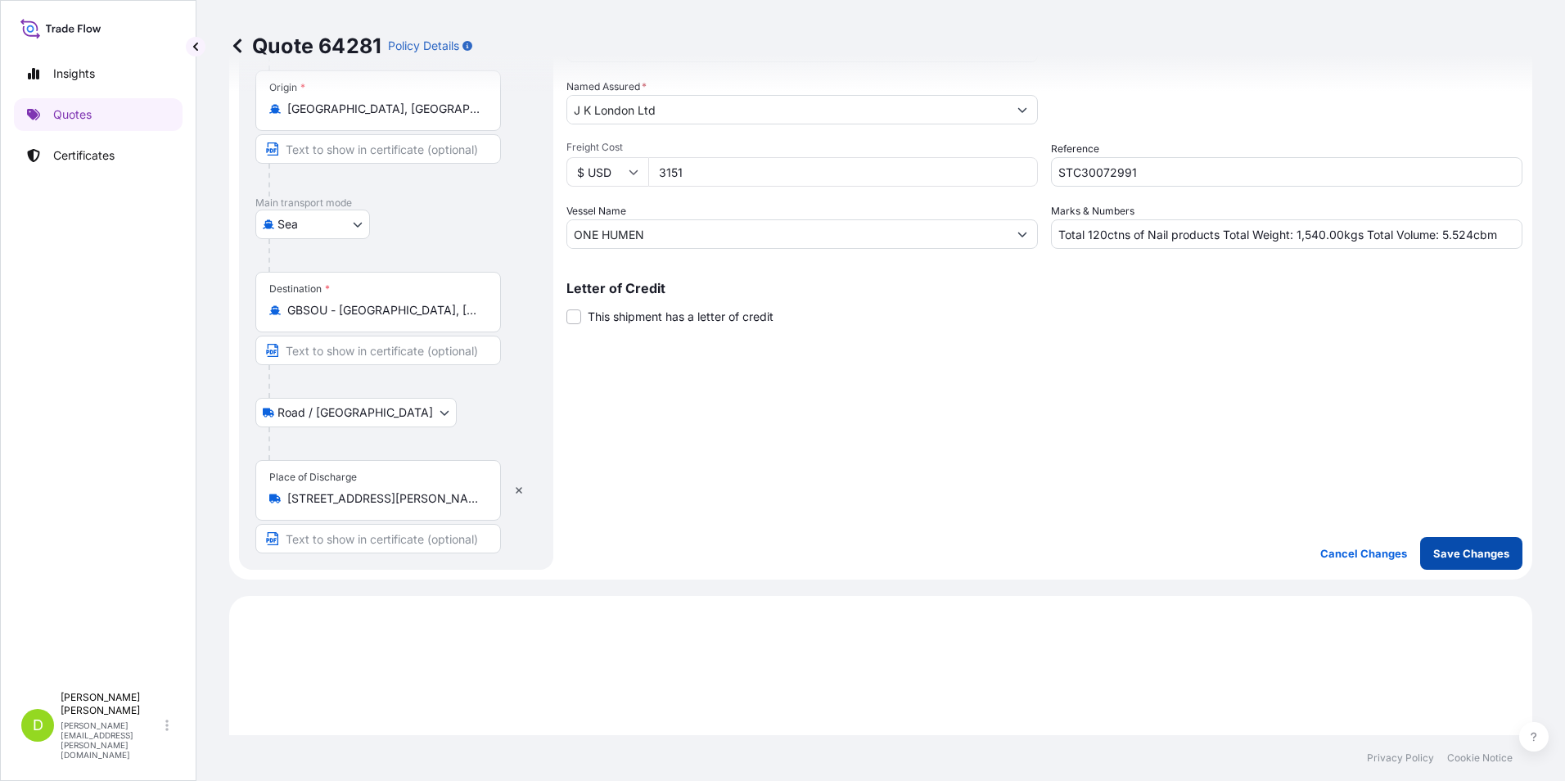
click at [1452, 544] on button "Save Changes" at bounding box center [1471, 553] width 102 height 33
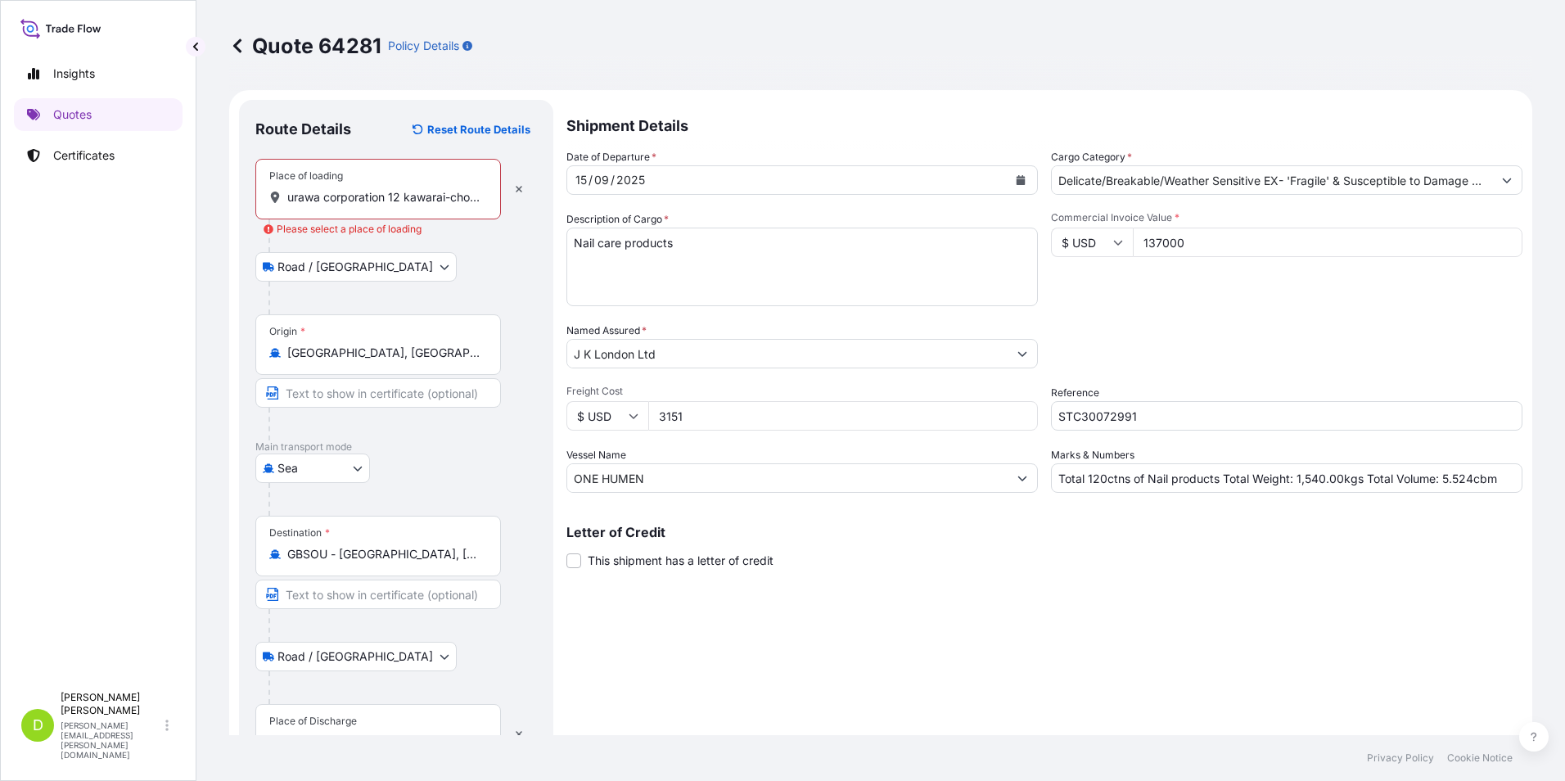
scroll to position [0, 0]
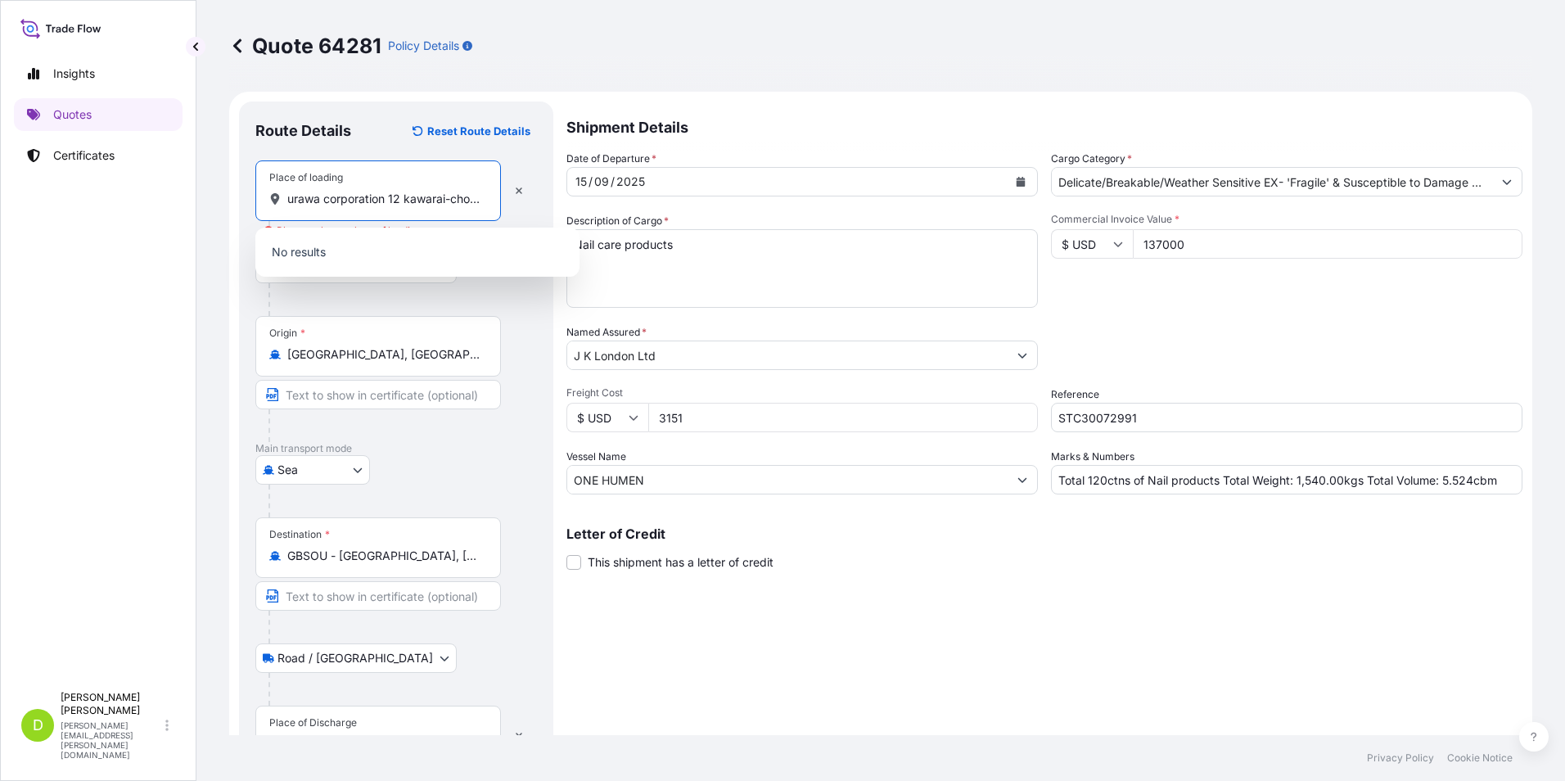
click at [466, 200] on input "urawa corporation 12 kawarai-cho 3460028 kuki" at bounding box center [383, 199] width 193 height 16
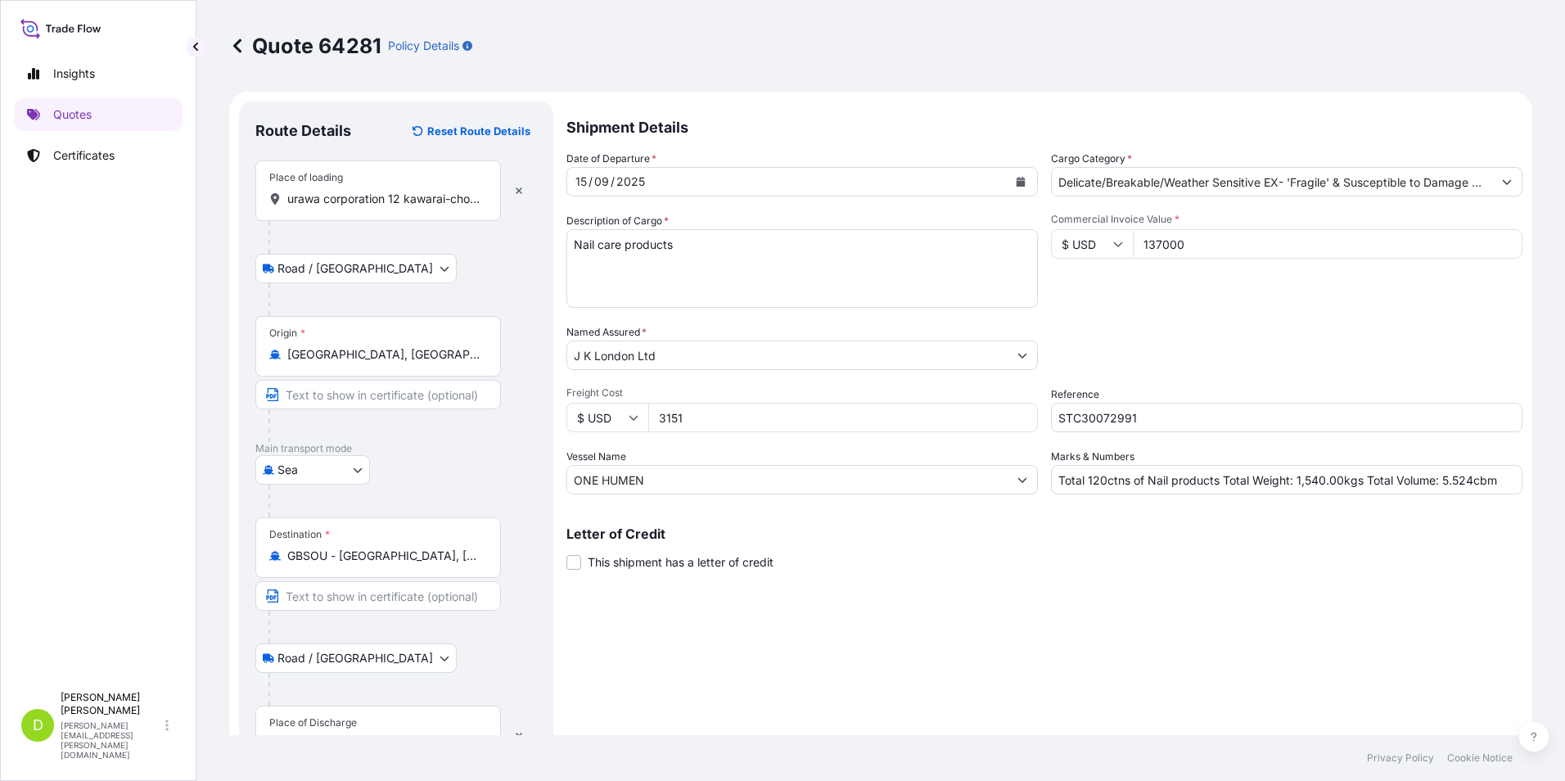
drag, startPoint x: 484, startPoint y: 194, endPoint x: 400, endPoint y: 191, distance: 83.5
click at [401, 191] on div "urawa corporation 12 kawarai-cho 3460028 kuki" at bounding box center [378, 199] width 218 height 16
click at [401, 191] on input "urawa corporation 12 kawarai-cho 3460028 kuki" at bounding box center [383, 199] width 193 height 16
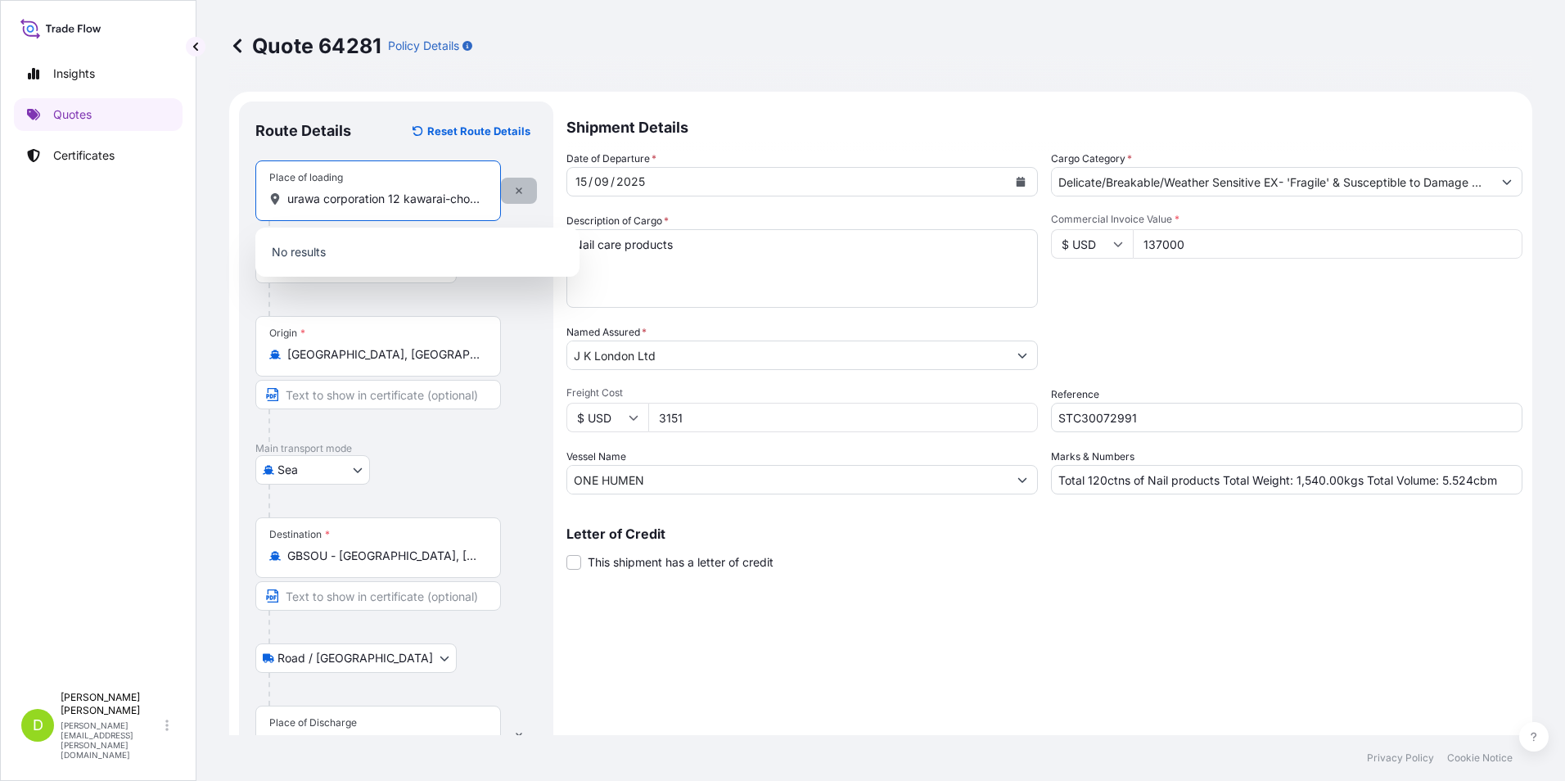
click at [512, 191] on button "button" at bounding box center [519, 191] width 36 height 26
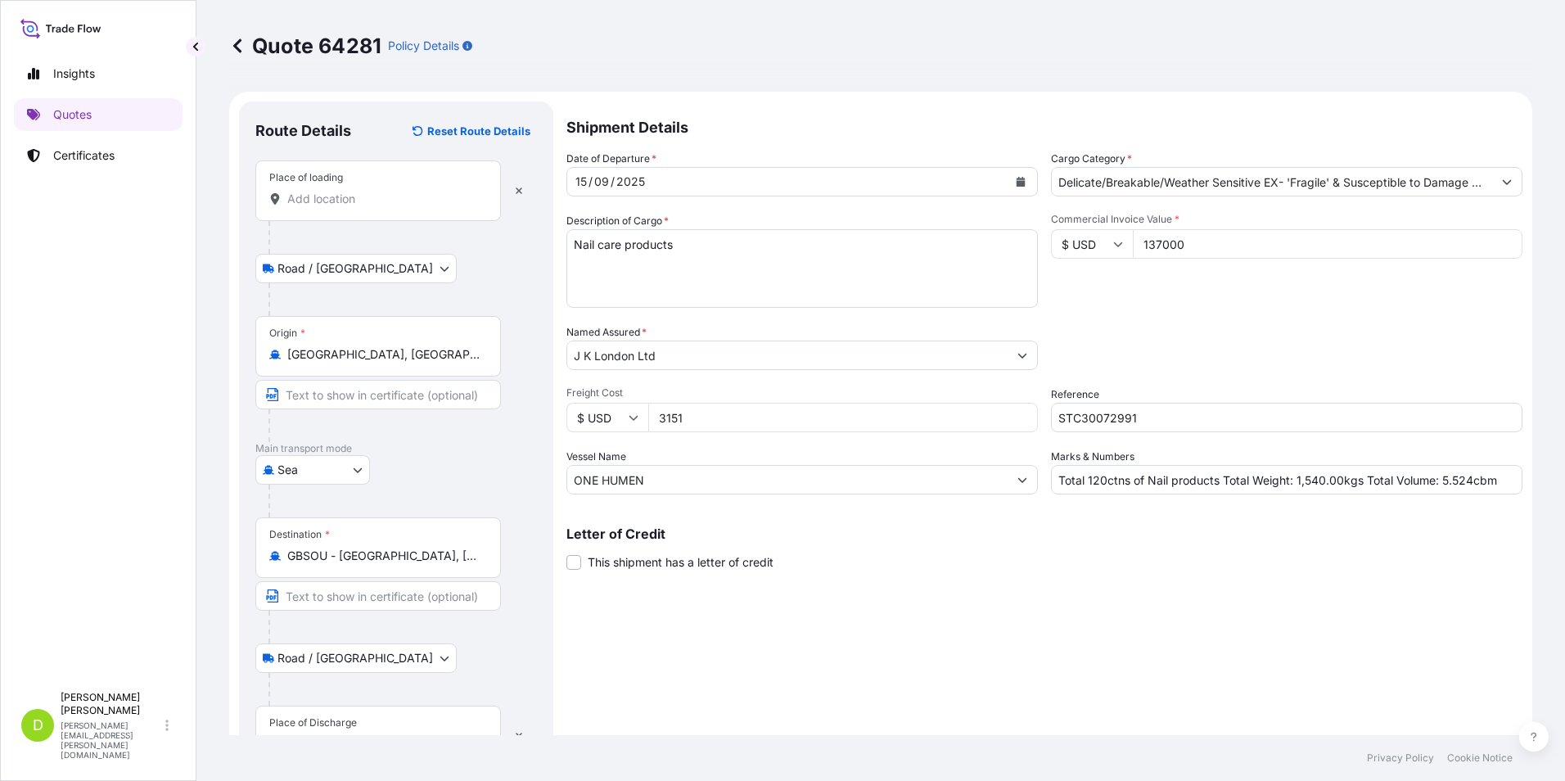
click at [328, 199] on input "Place of loading" at bounding box center [383, 199] width 193 height 16
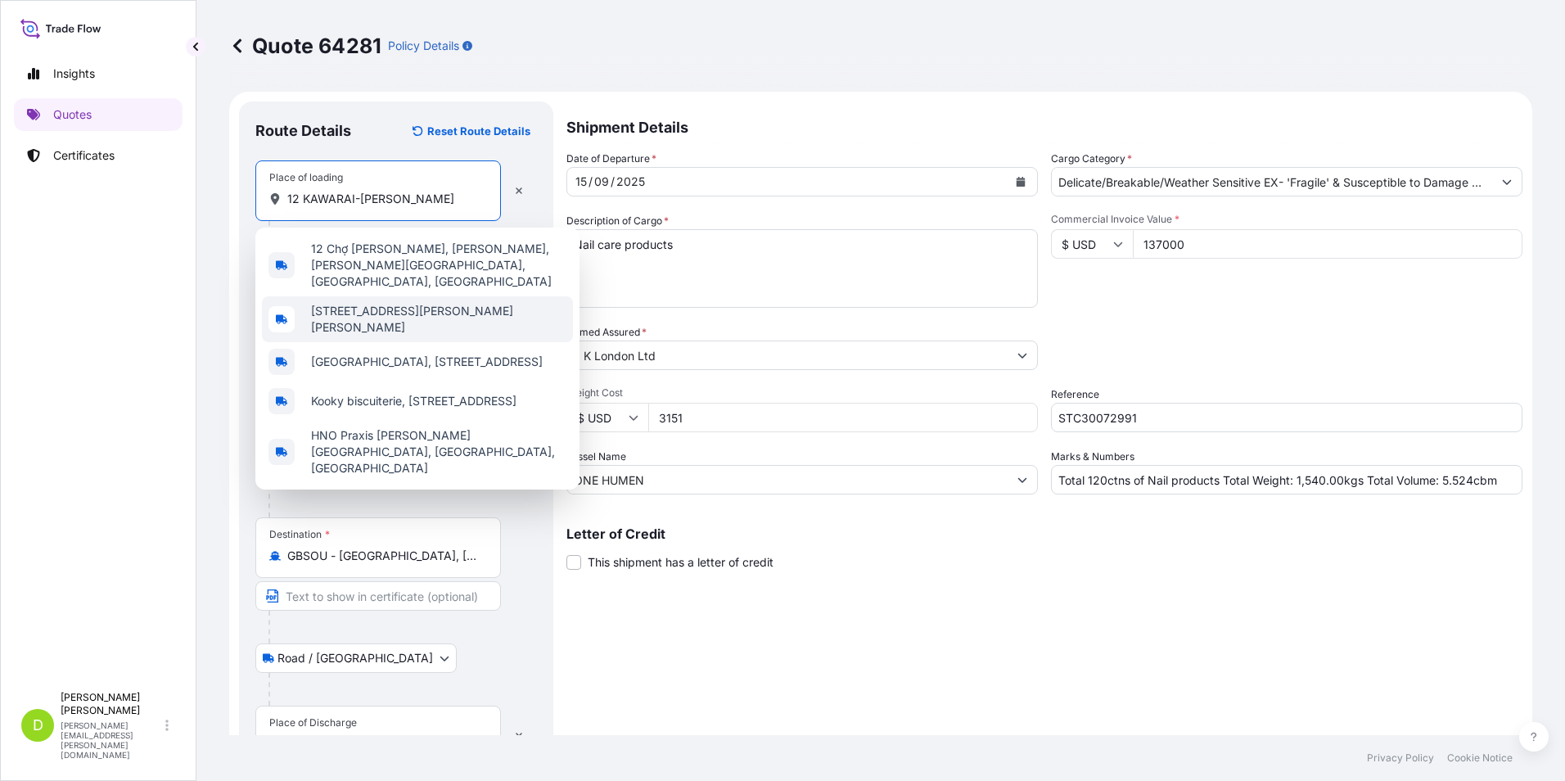
type input "12 KAWARAI-[PERSON_NAME]"
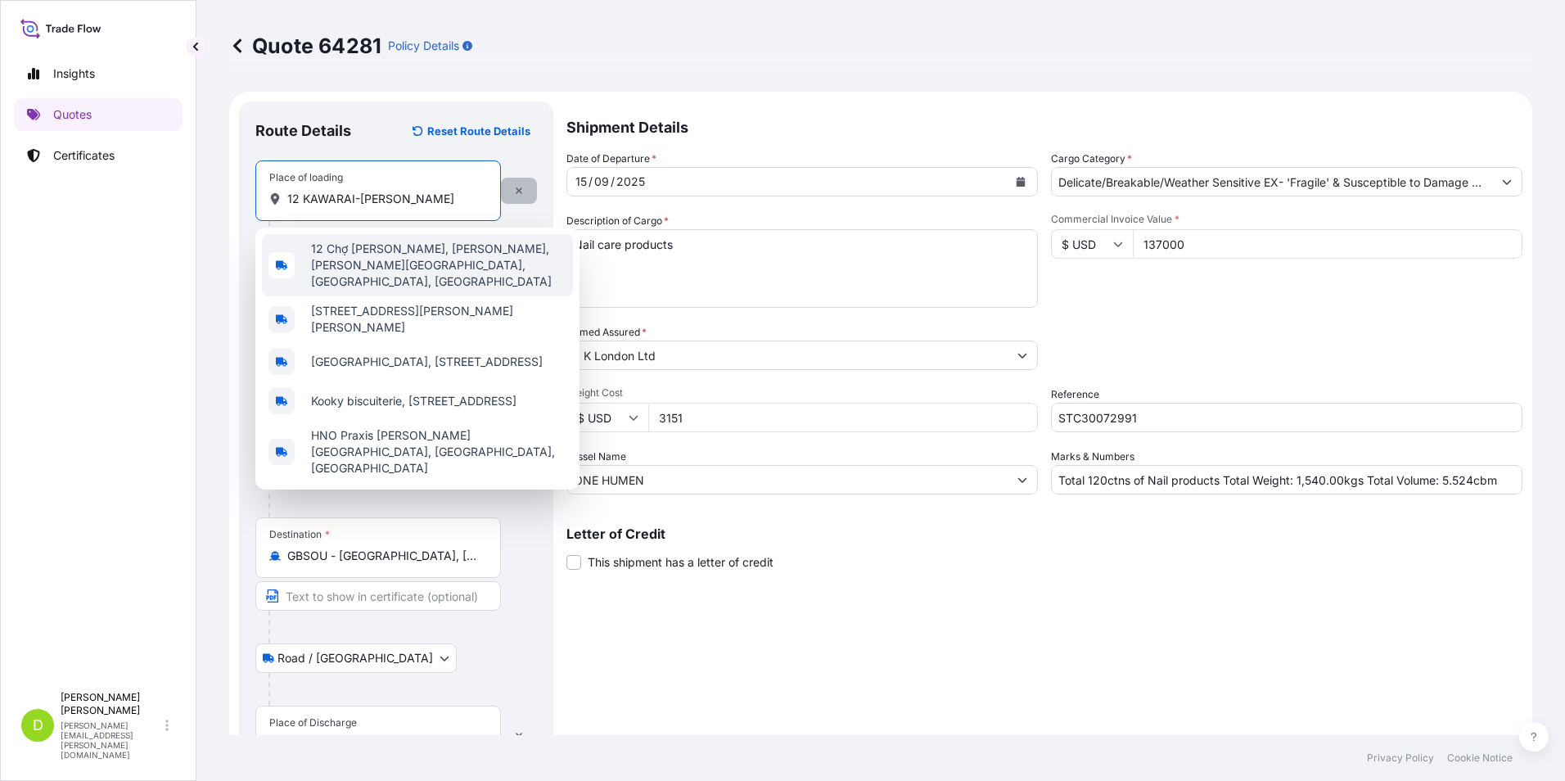
click at [522, 190] on icon "button" at bounding box center [519, 191] width 10 height 10
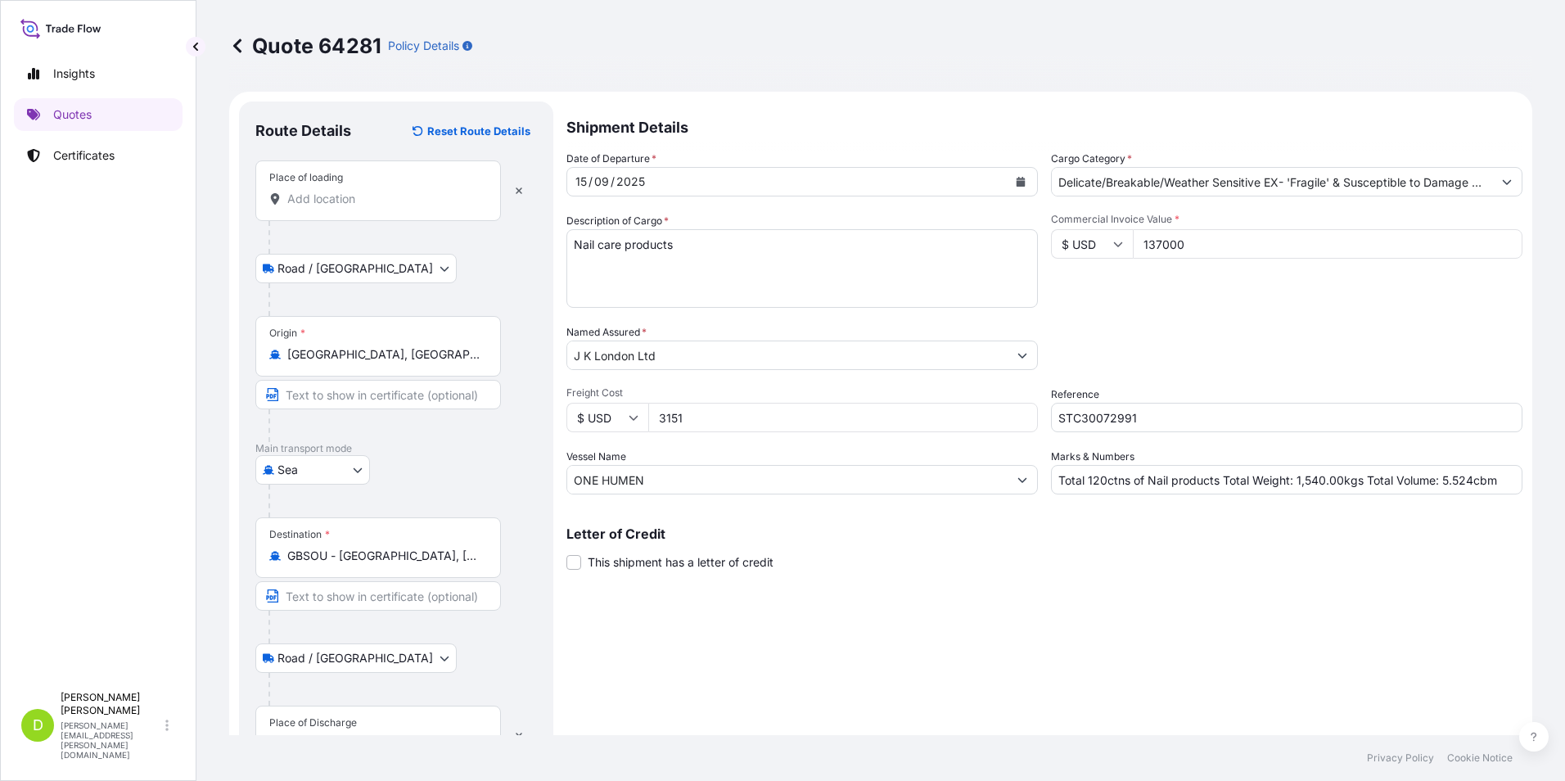
click at [340, 202] on input "Place of loading" at bounding box center [383, 199] width 193 height 16
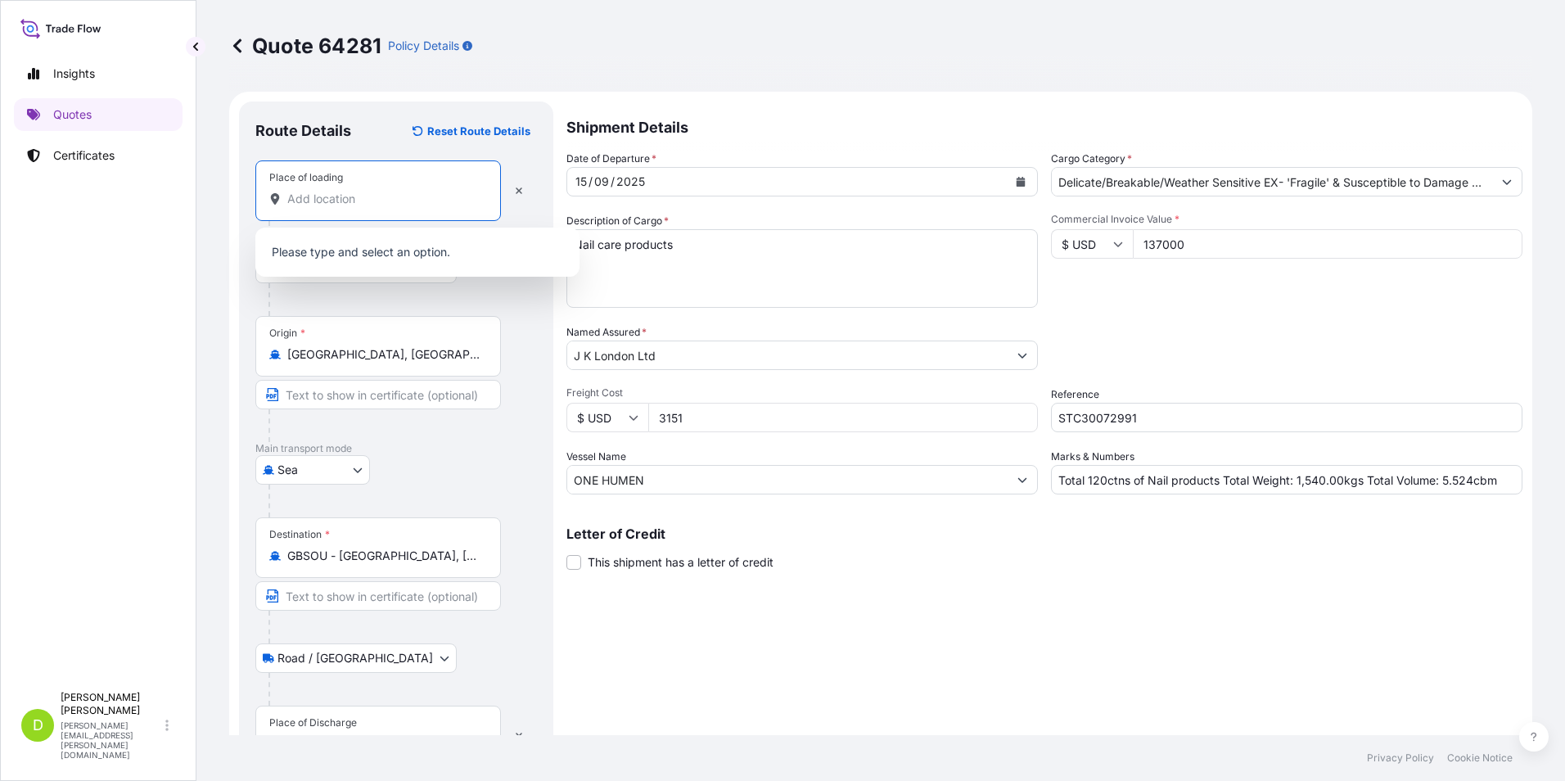
paste input "[STREET_ADDRESS][PERSON_NAME]."
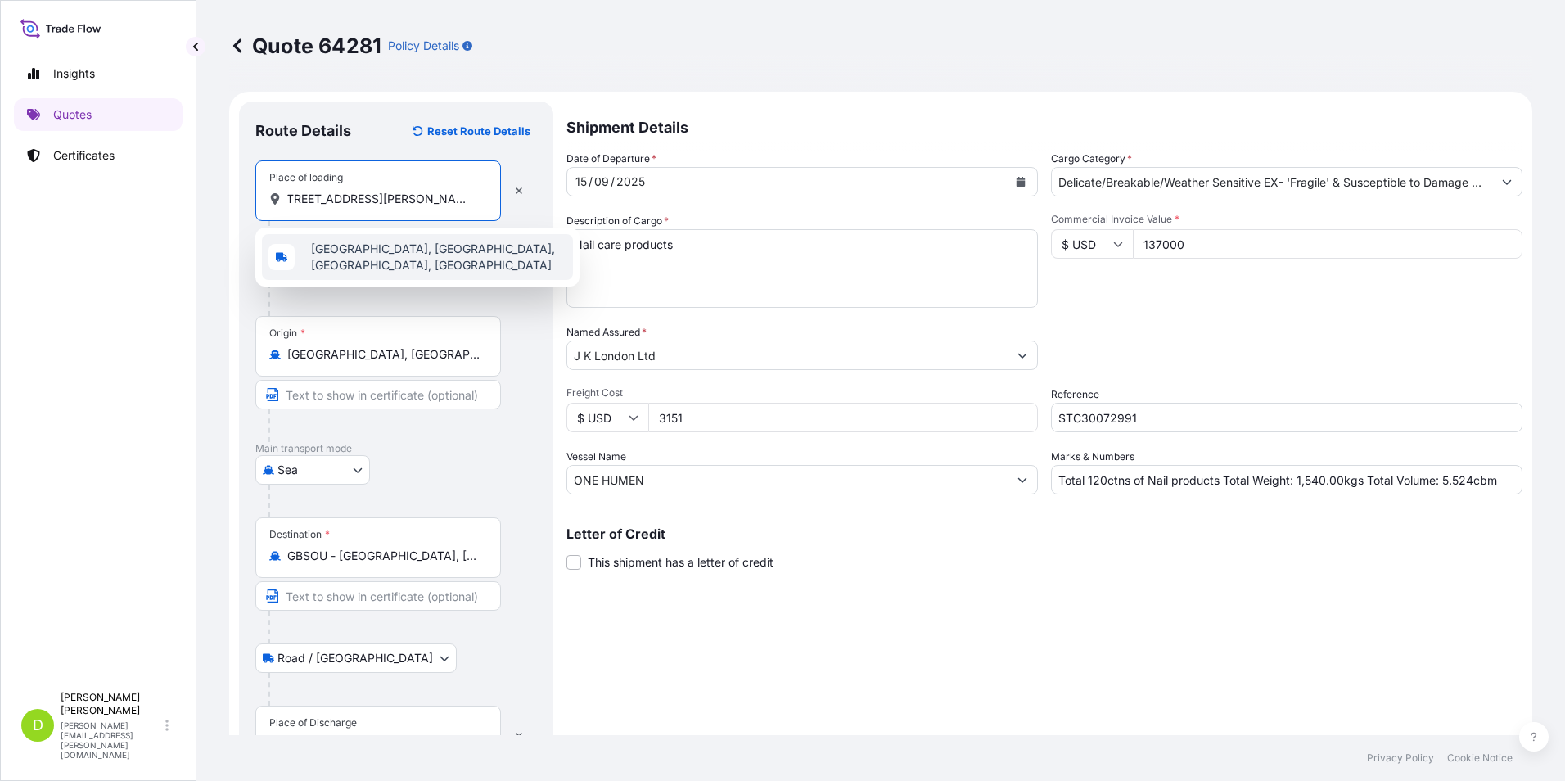
click at [480, 199] on input "[STREET_ADDRESS][PERSON_NAME]." at bounding box center [383, 199] width 193 height 16
type input "[STREET_ADDRESS][PERSON_NAME]."
click at [514, 187] on icon "button" at bounding box center [519, 191] width 10 height 10
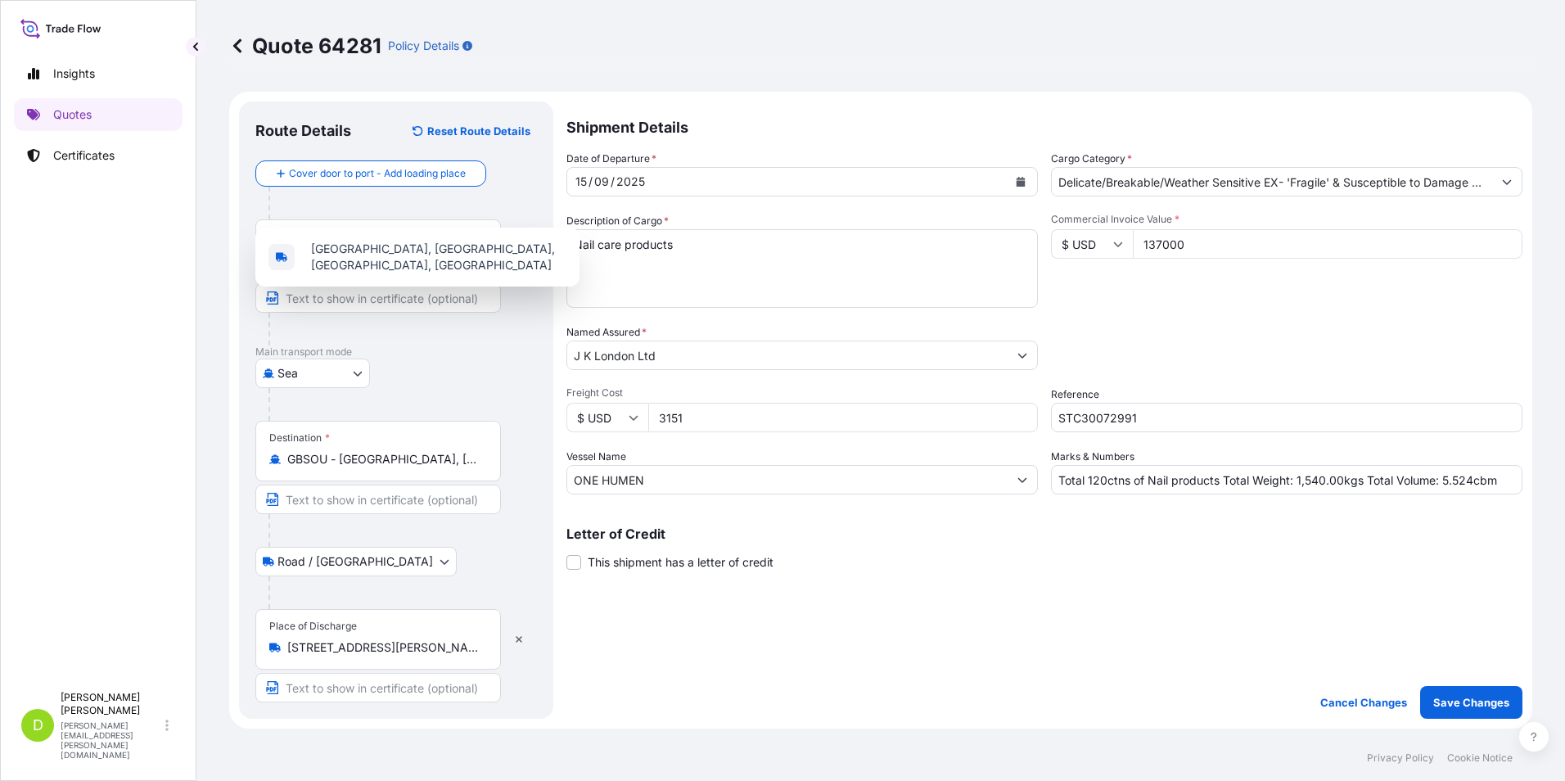
scroll to position [0, 0]
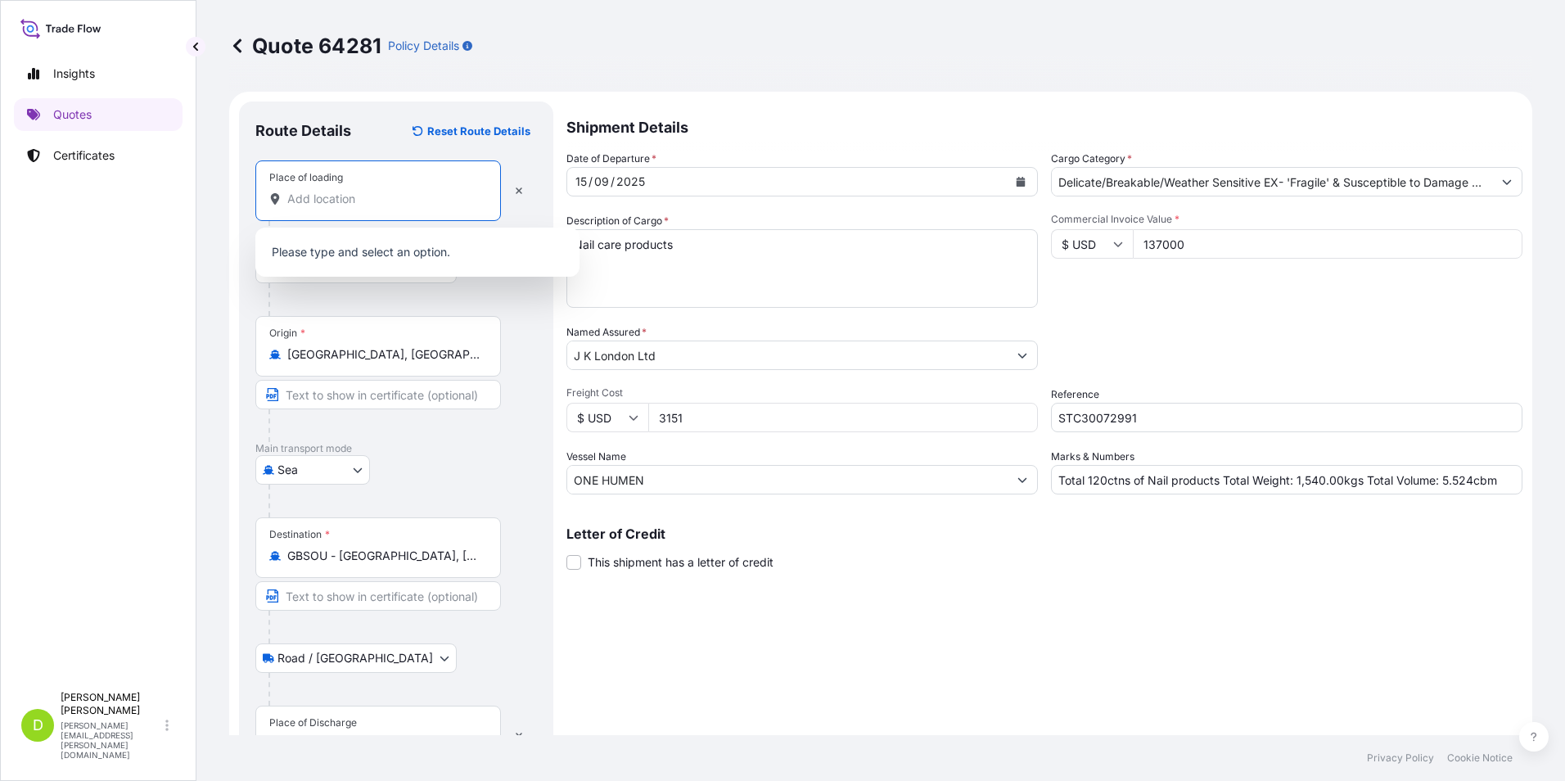
click at [366, 196] on input "Place of loading" at bounding box center [383, 199] width 193 height 16
paste input "[STREET_ADDRESS][PERSON_NAME]-ken"
click at [415, 251] on span "[STREET_ADDRESS]" at bounding box center [365, 254] width 108 height 16
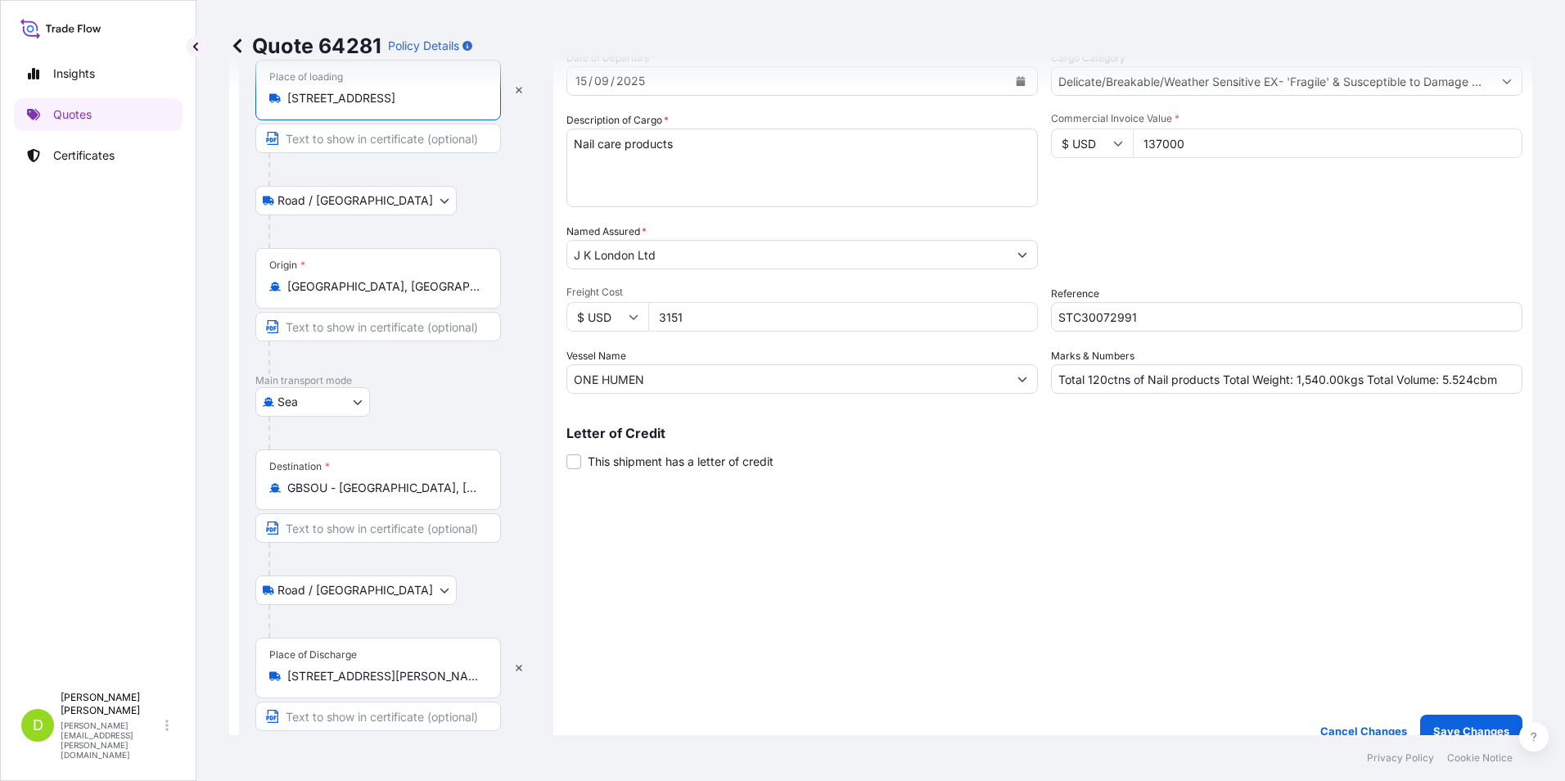
scroll to position [327, 0]
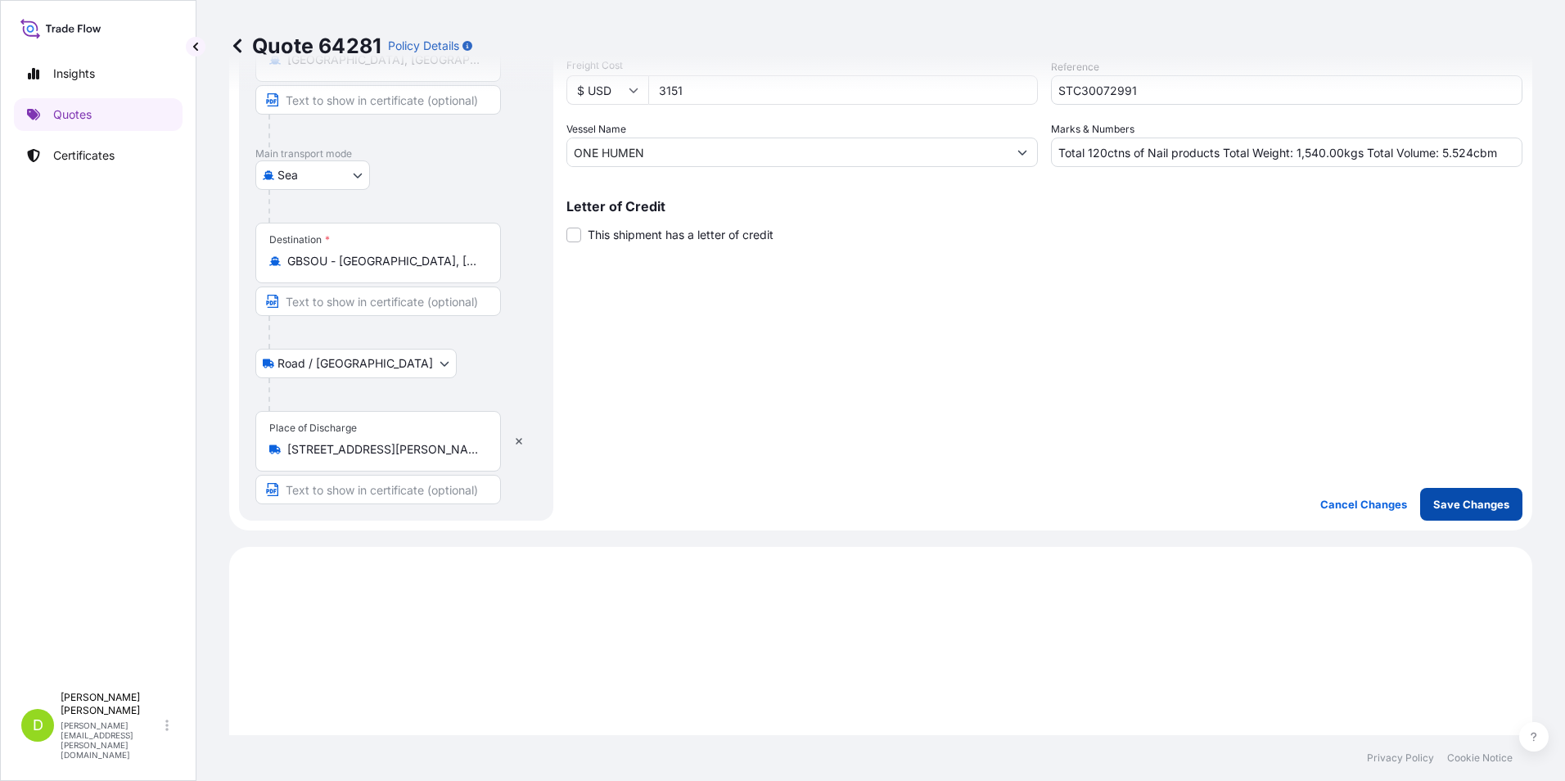
type input "[STREET_ADDRESS]"
click at [1474, 504] on p "Save Changes" at bounding box center [1471, 504] width 76 height 16
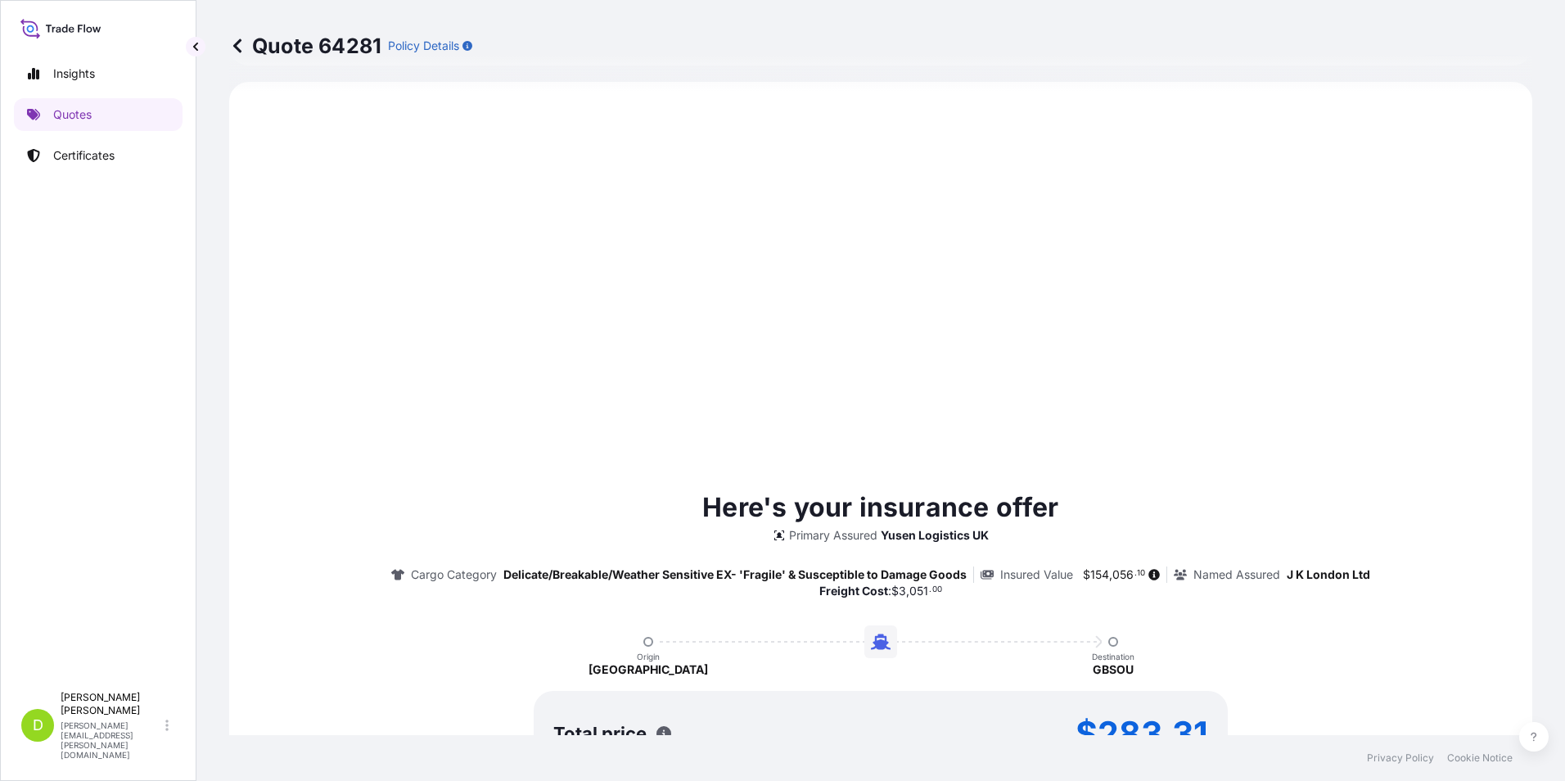
select select "Road / [GEOGRAPHIC_DATA]"
select select "Sea"
select select "Road / [GEOGRAPHIC_DATA]"
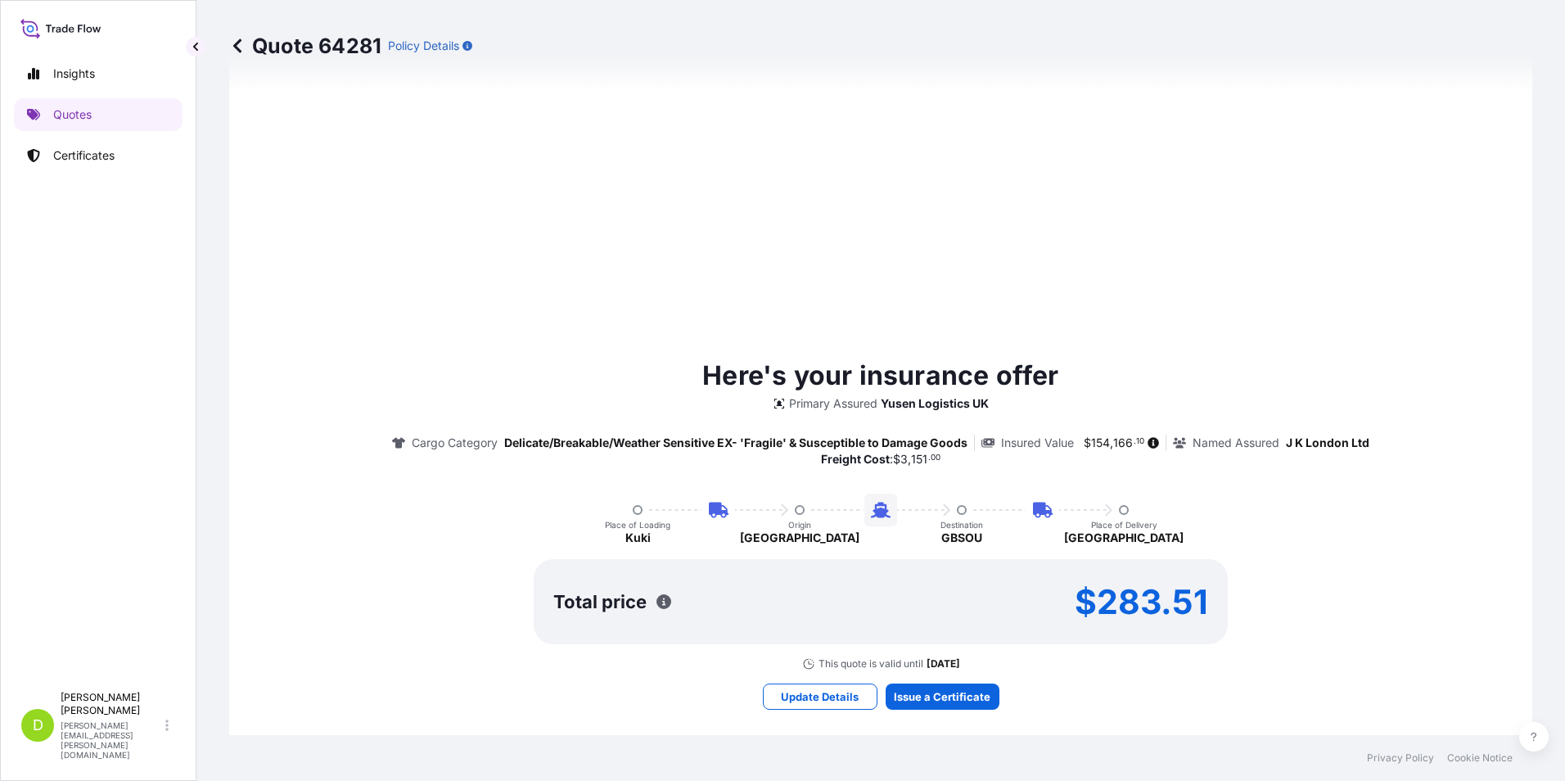
scroll to position [1038, 0]
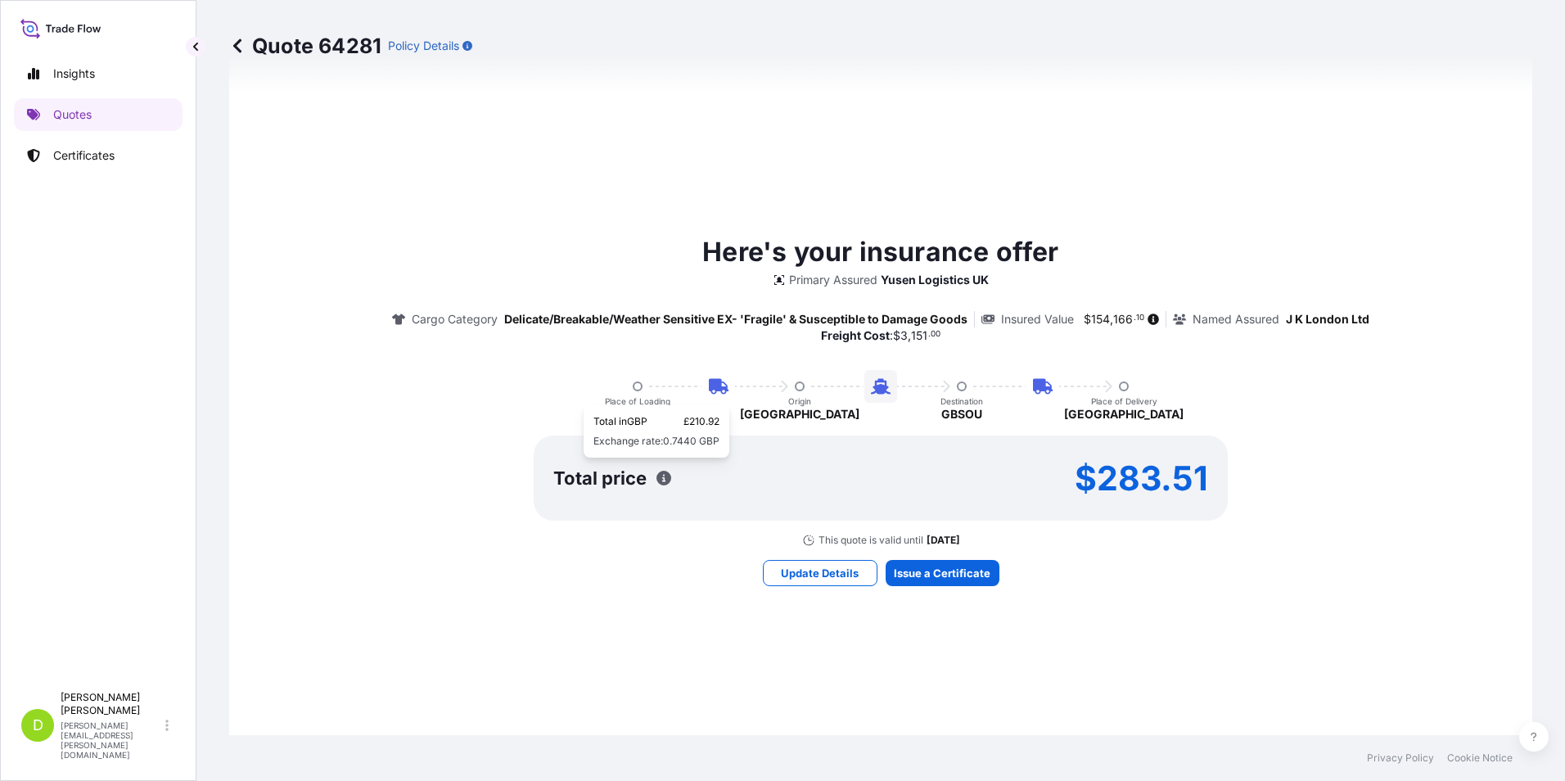
click at [659, 472] on icon "button" at bounding box center [663, 478] width 15 height 15
click at [656, 480] on icon "button" at bounding box center [663, 478] width 15 height 15
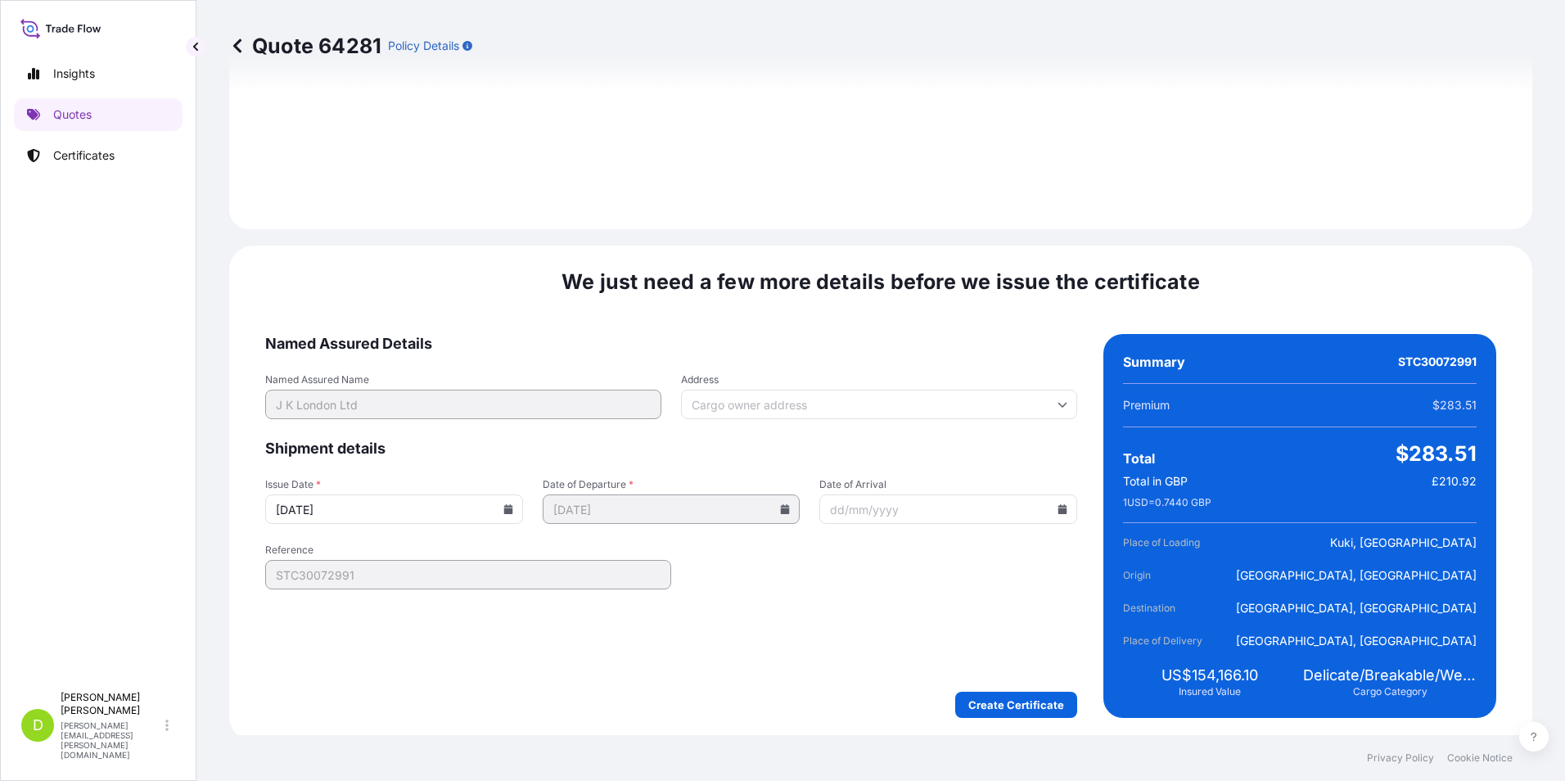
scroll to position [2314, 0]
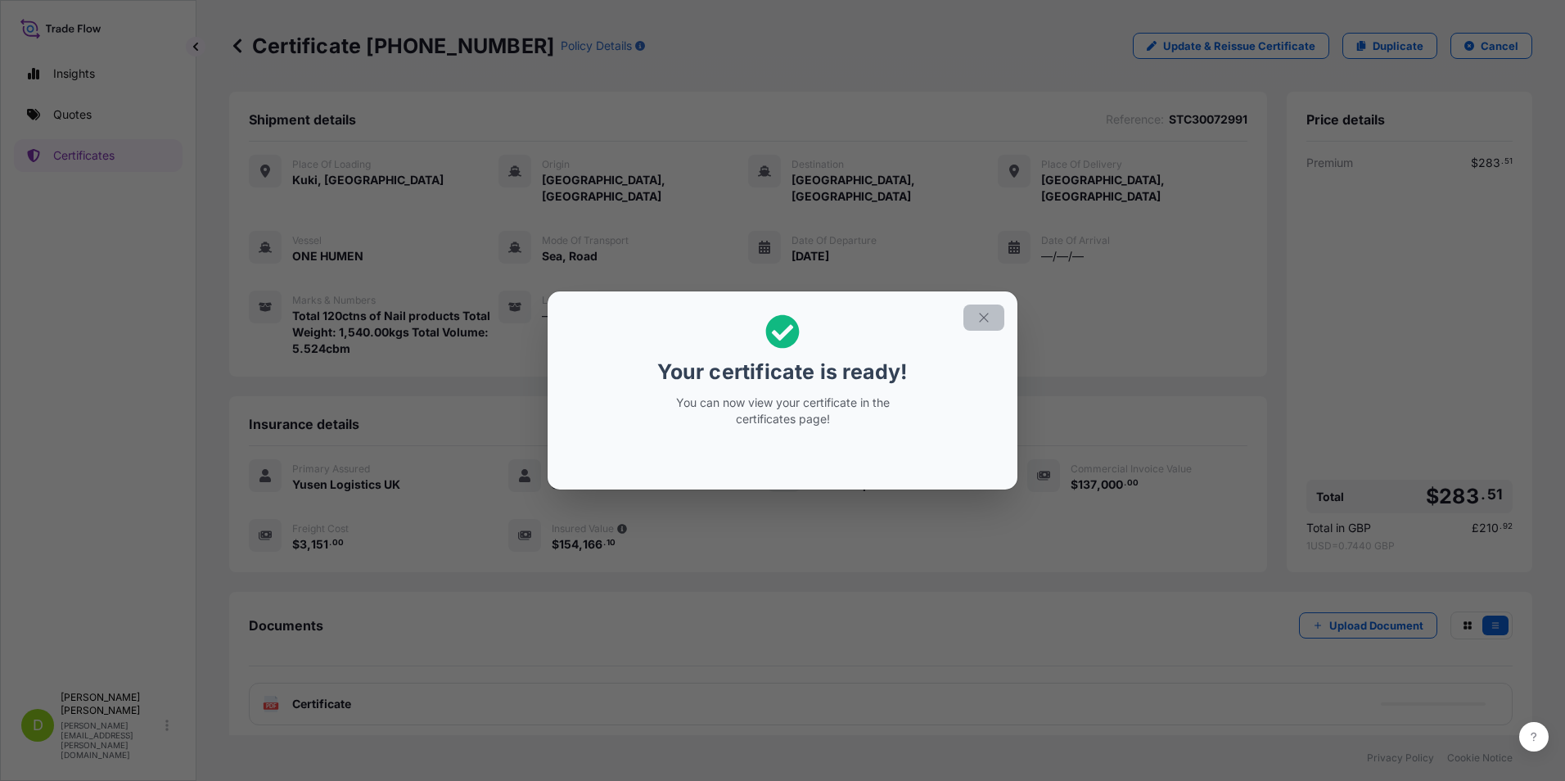
click at [988, 315] on icon "button" at bounding box center [983, 317] width 15 height 15
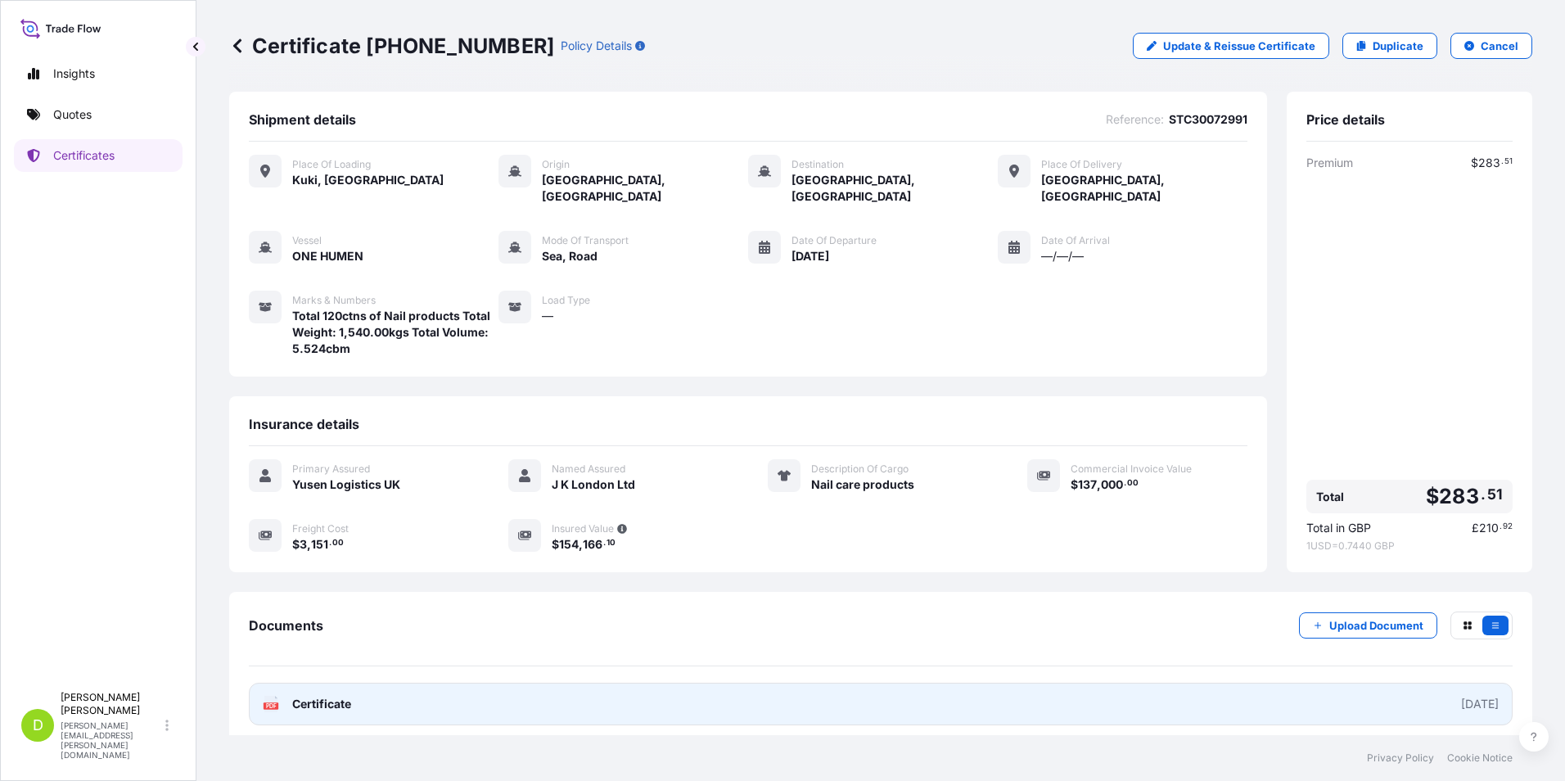
click at [773, 692] on link "PDF Certificate [DATE]" at bounding box center [881, 704] width 1264 height 43
